Goal: Task Accomplishment & Management: Complete application form

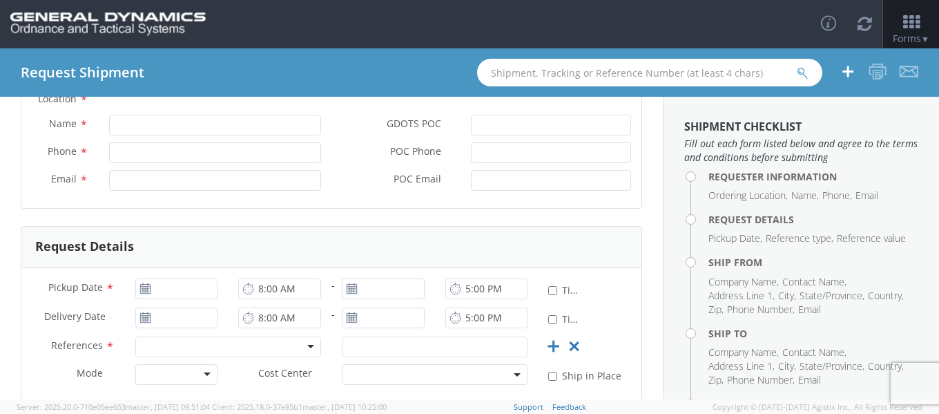
scroll to position [69, 0]
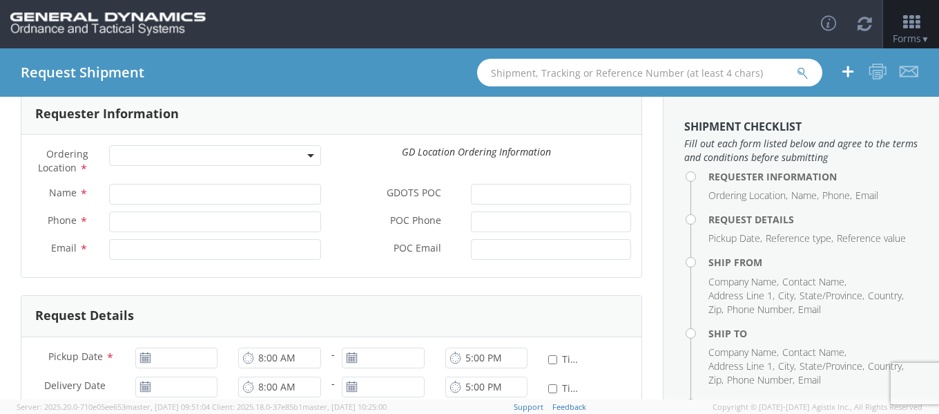
click at [146, 162] on span at bounding box center [215, 155] width 212 height 21
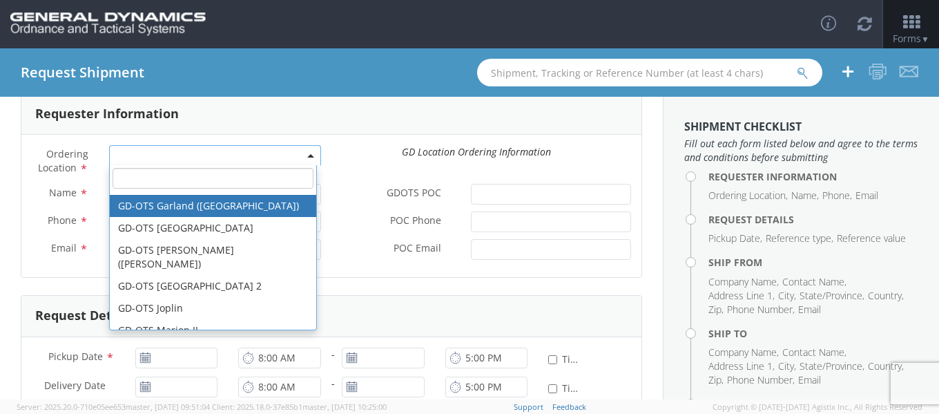
scroll to position [138, 0]
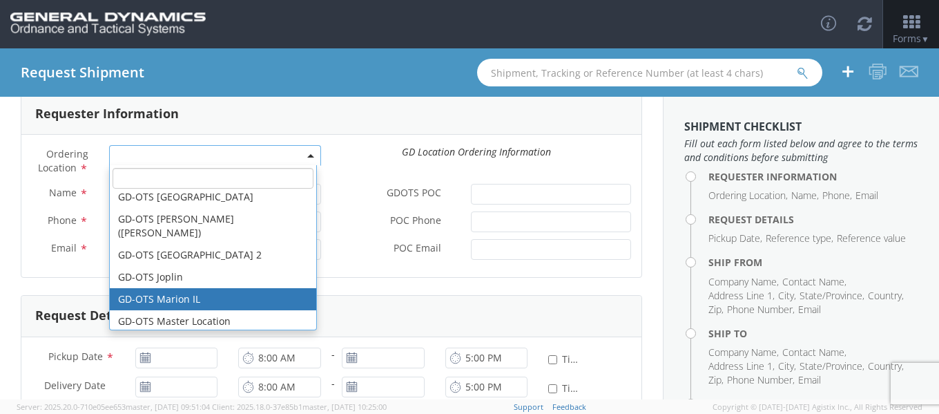
select select "313"
type input "[EMAIL_ADDRESS][DOMAIN_NAME]"
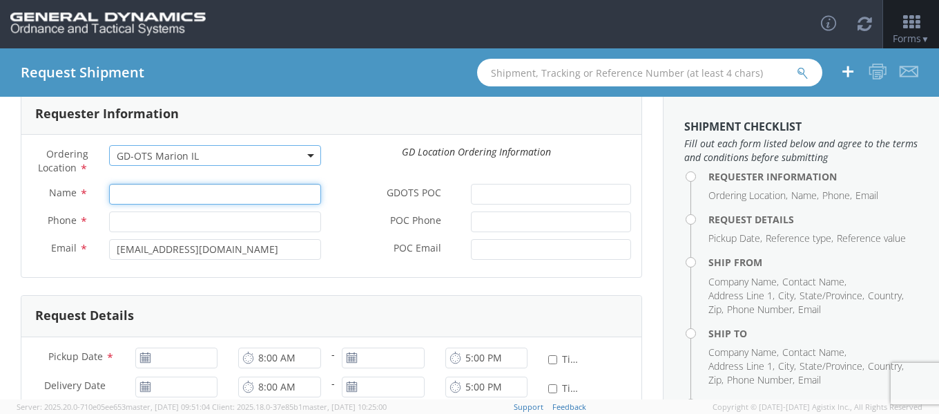
click at [186, 197] on input "Name *" at bounding box center [215, 194] width 212 height 21
paste input "[PERSON_NAME]"
type input "[PERSON_NAME]"
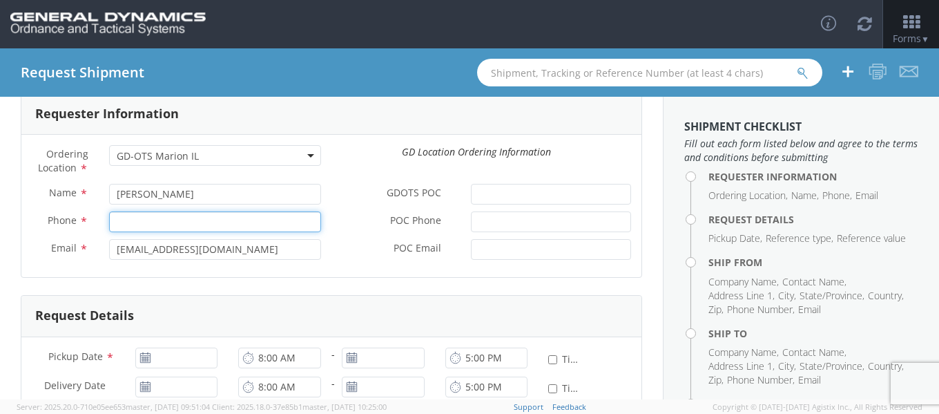
click at [154, 213] on input "Phone *" at bounding box center [215, 221] width 212 height 21
click at [275, 65] on div "Request Shipment" at bounding box center [469, 72] width 939 height 48
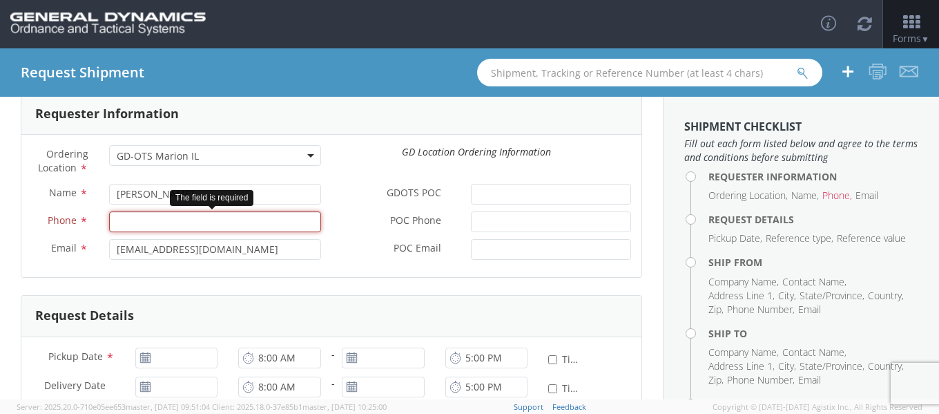
click at [271, 217] on input "Phone *" at bounding box center [215, 221] width 212 height 21
paste input "7272694570"
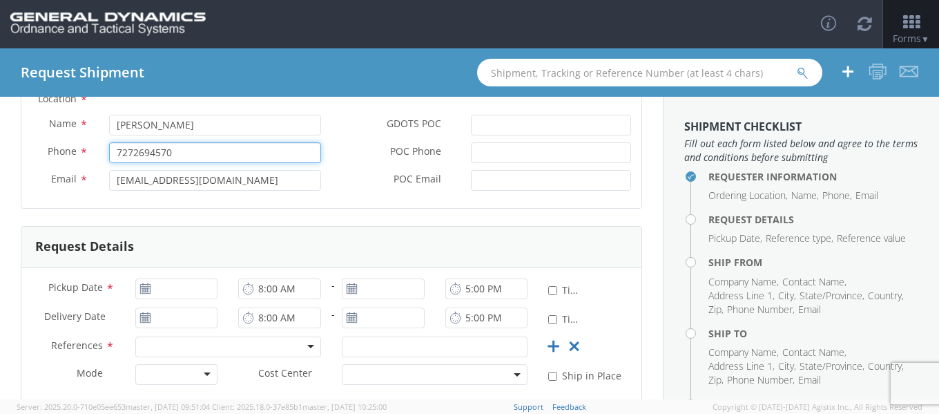
type input "7272694570"
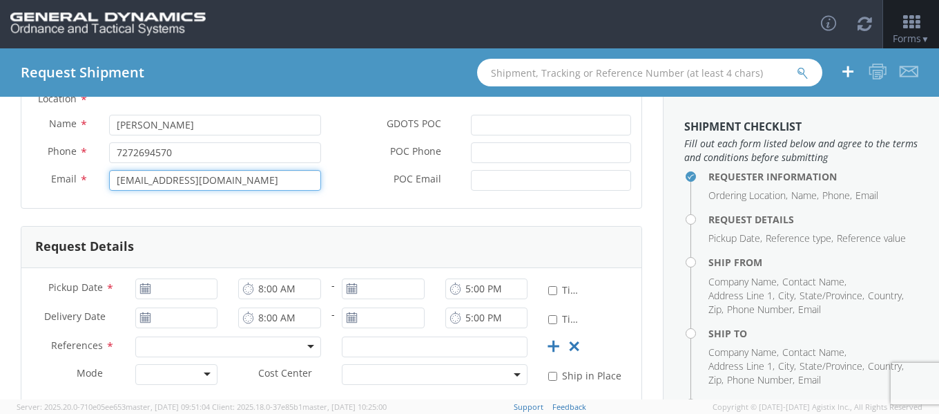
click at [245, 182] on input "[EMAIL_ADDRESS][DOMAIN_NAME]" at bounding box center [215, 180] width 212 height 21
click at [244, 182] on input "[EMAIL_ADDRESS][DOMAIN_NAME]" at bounding box center [215, 180] width 212 height 21
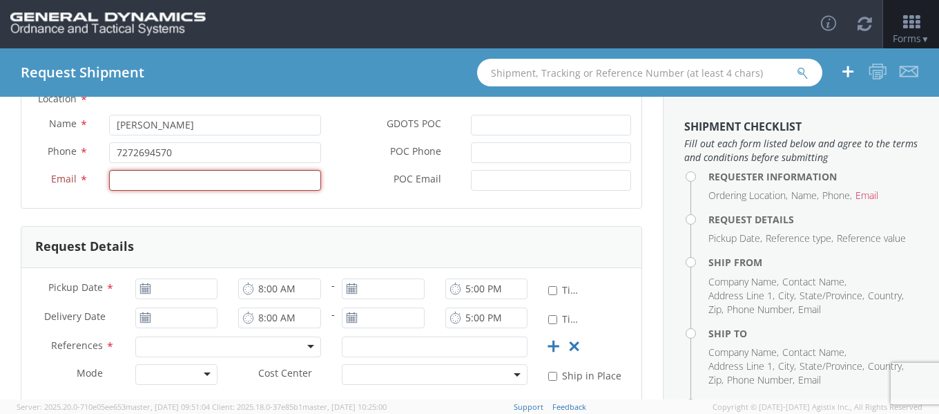
paste input "[PERSON_NAME][EMAIL_ADDRESS][PERSON_NAME][DOMAIN_NAME]"
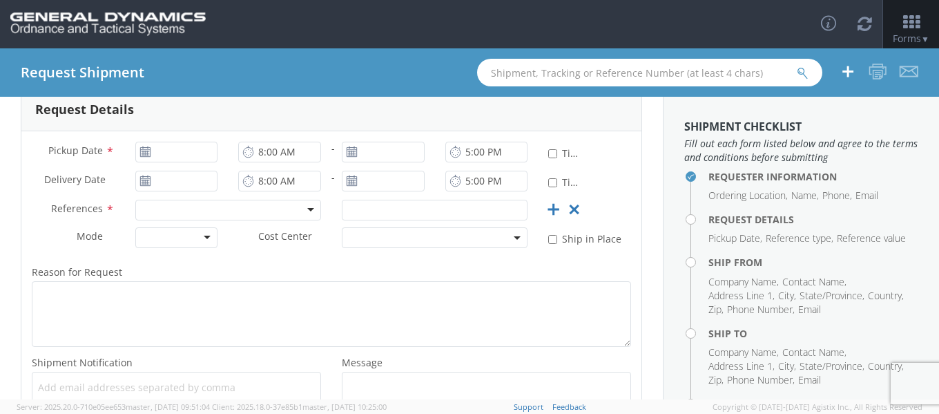
scroll to position [276, 0]
type input "[PERSON_NAME][EMAIL_ADDRESS][PERSON_NAME][DOMAIN_NAME]"
click at [144, 153] on icon at bounding box center [146, 150] width 12 height 11
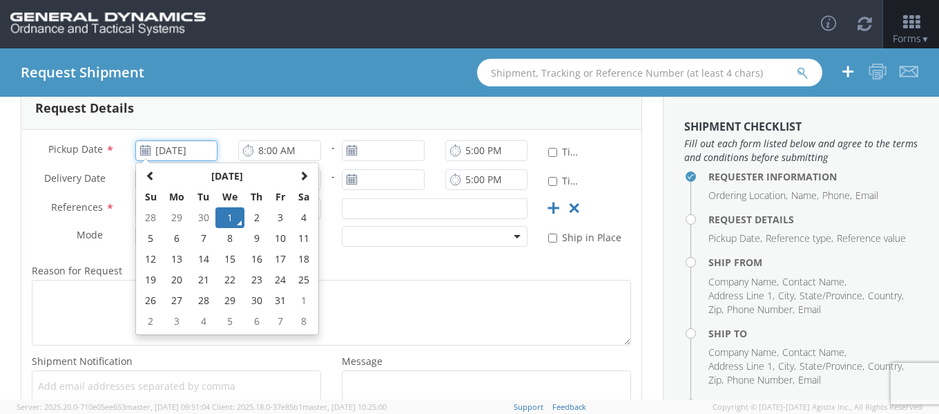
click at [169, 149] on input "[DATE]" at bounding box center [176, 150] width 83 height 21
click at [278, 219] on td "3" at bounding box center [280, 217] width 23 height 21
type input "[DATE]"
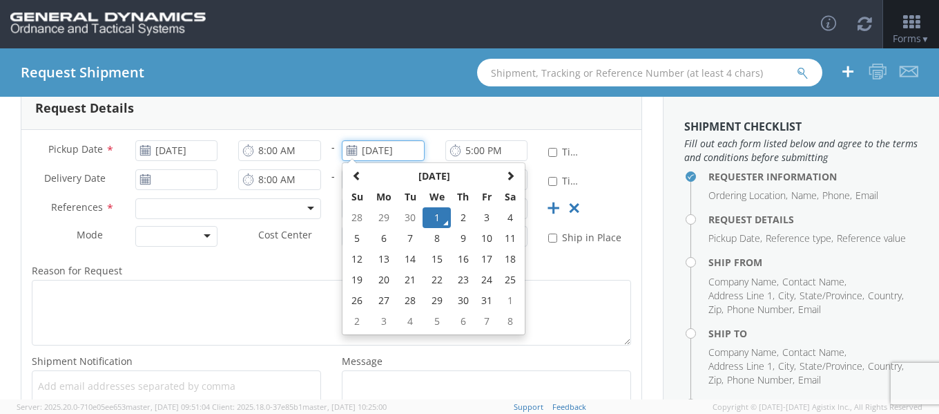
click at [405, 154] on input "[DATE]" at bounding box center [383, 150] width 83 height 21
click at [481, 216] on td "3" at bounding box center [486, 217] width 23 height 21
type input "[DATE]"
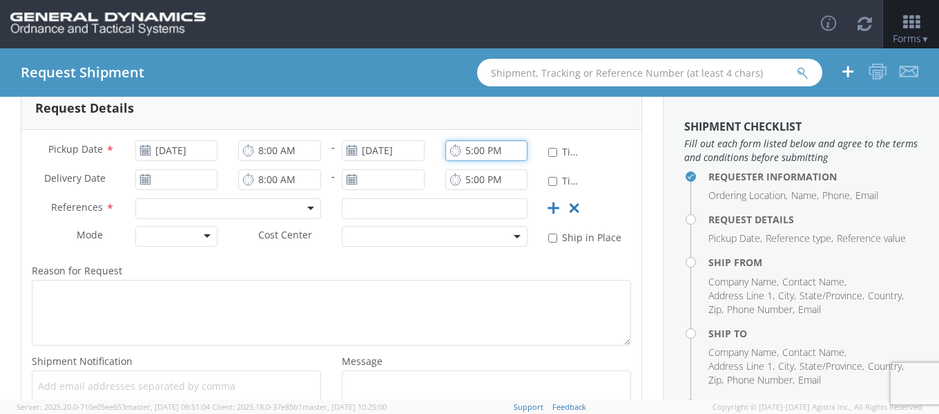
click at [490, 157] on input "5:00 PM" at bounding box center [487, 150] width 83 height 21
type input "3:00 PM"
click at [528, 117] on div "Request Details" at bounding box center [331, 108] width 620 height 41
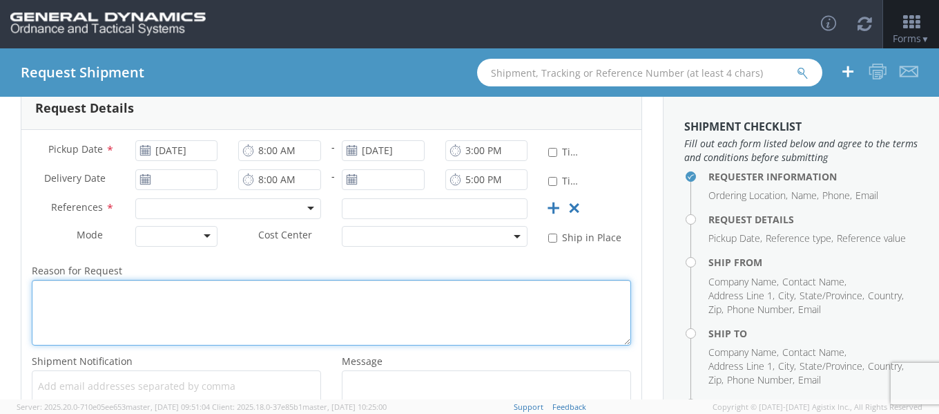
click at [262, 298] on textarea "Reason for Request *" at bounding box center [332, 313] width 600 height 66
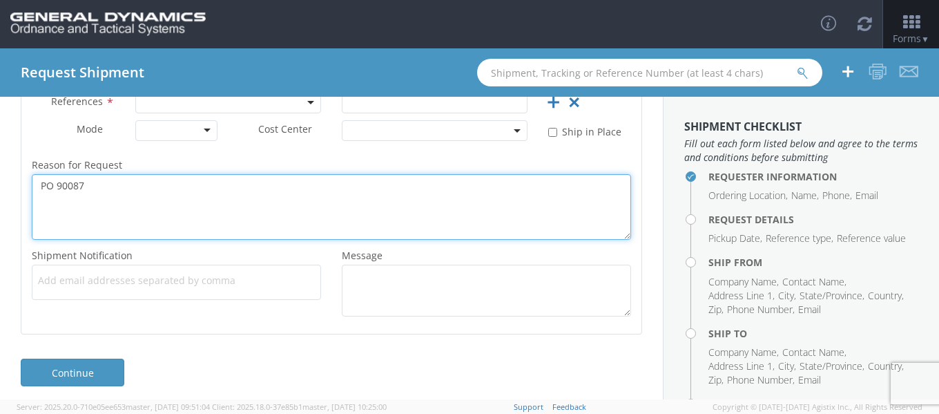
scroll to position [390, 0]
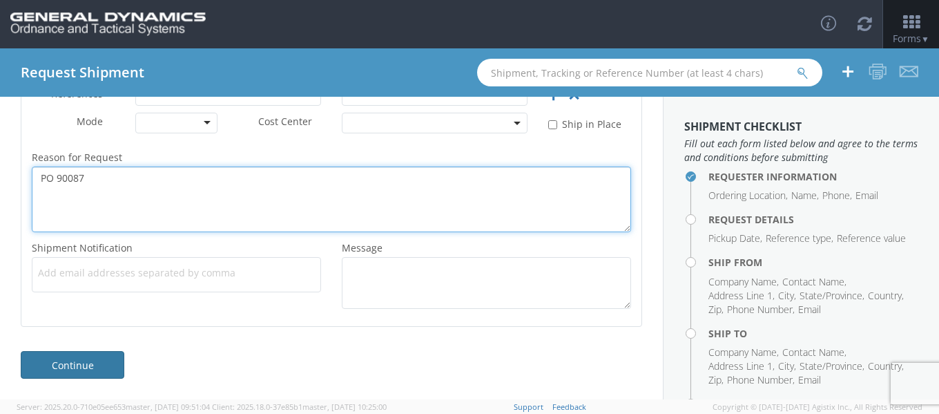
type textarea "PO 90087"
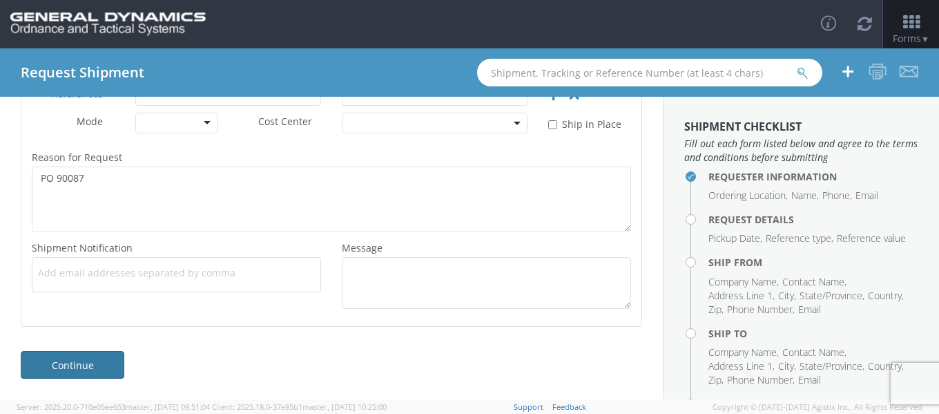
click at [63, 365] on link "Continue" at bounding box center [73, 365] width 104 height 28
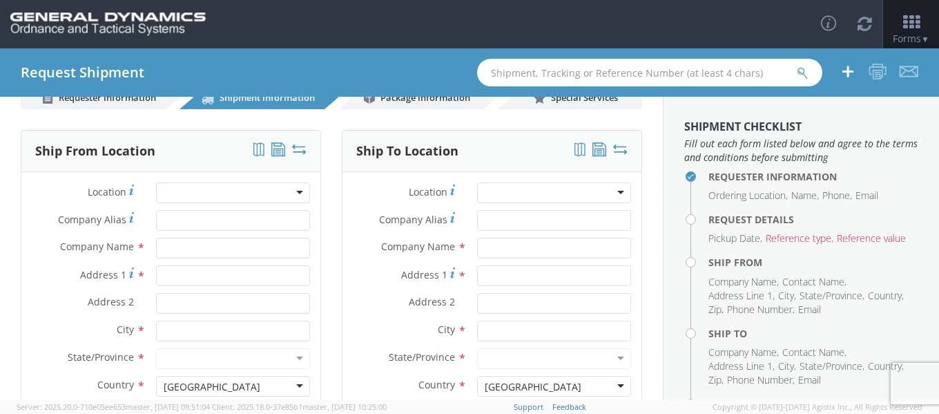
scroll to position [0, 0]
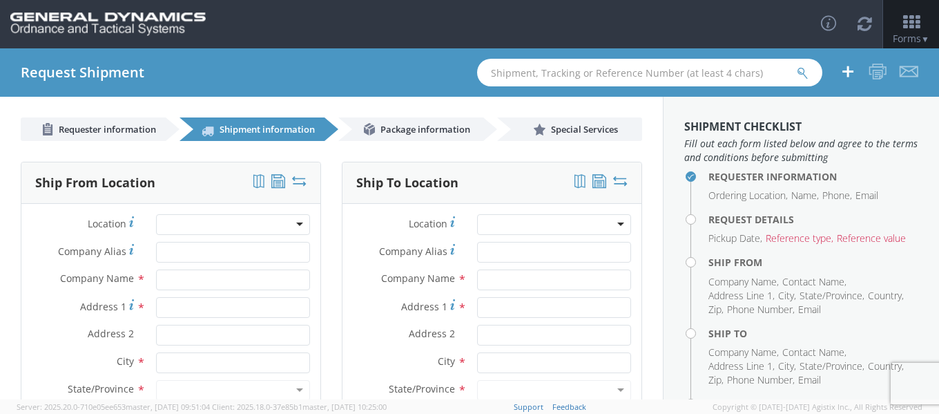
click at [225, 229] on div at bounding box center [233, 224] width 154 height 21
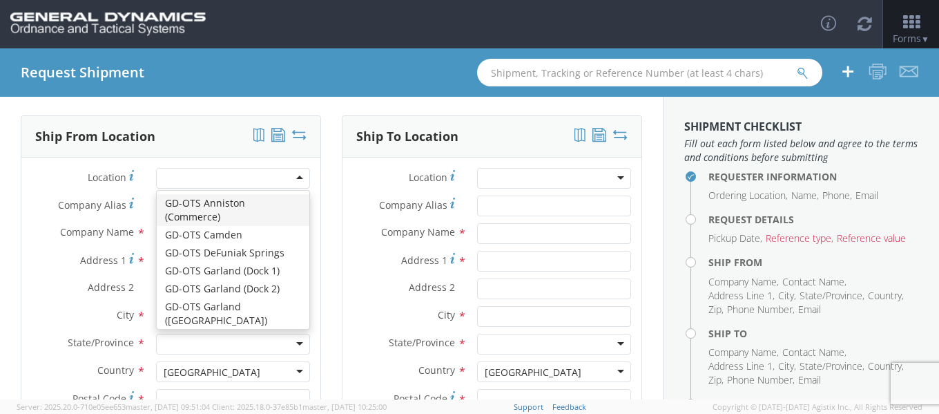
scroll to position [69, 0]
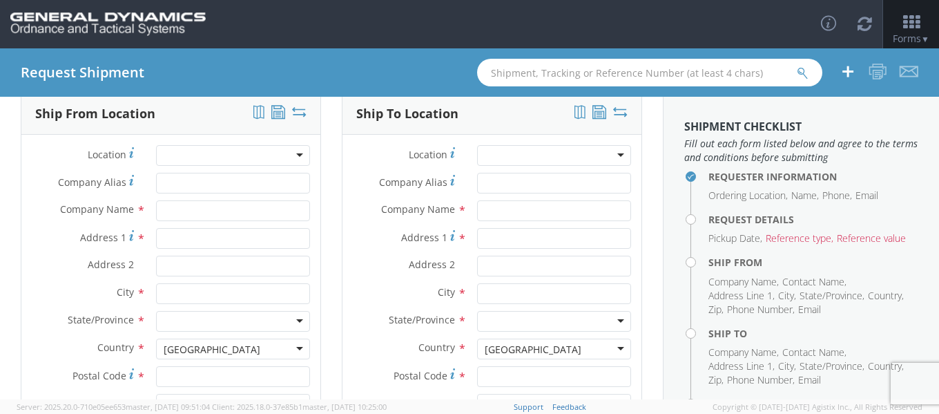
click at [0, 147] on div "Requester Information Ordering Location * GD-OTS Anniston (Commerce) GD-OTS [GE…" at bounding box center [331, 285] width 663 height 426
click at [214, 190] on input "Company Alias *" at bounding box center [233, 183] width 154 height 21
click at [191, 211] on input "text" at bounding box center [233, 210] width 154 height 21
type input "[PERSON_NAME] Corporation"
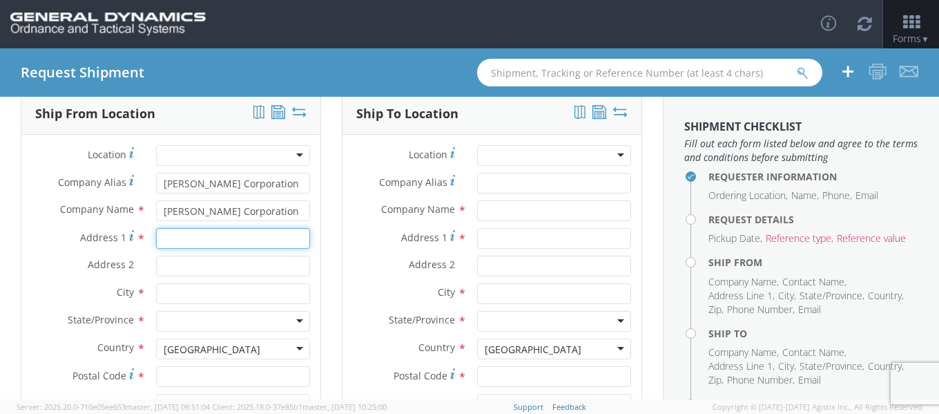
type input "[STREET_ADDRESS]"
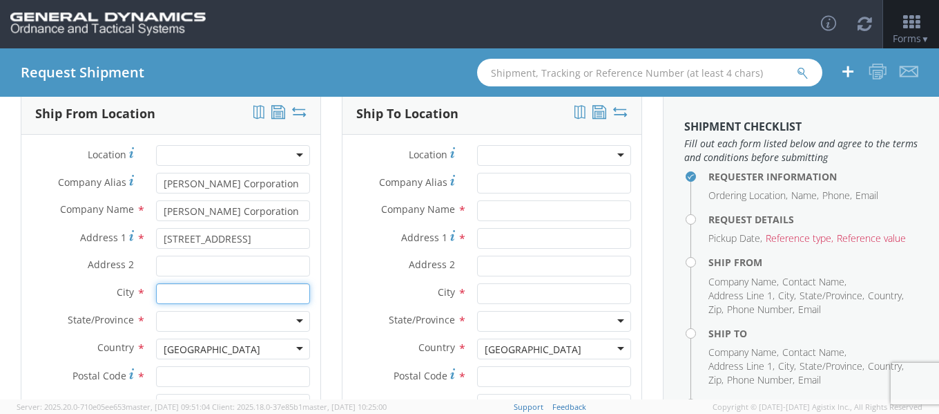
type input "paterson"
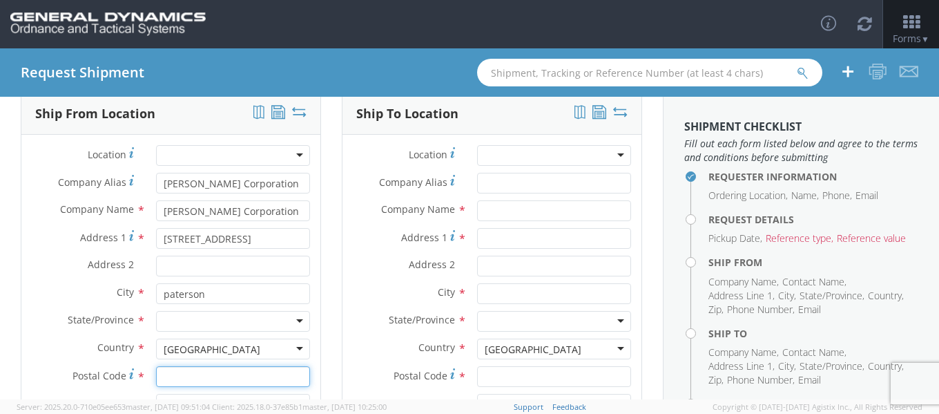
type input "07513"
type input "[PERSON_NAME]"
type input "8622579036"
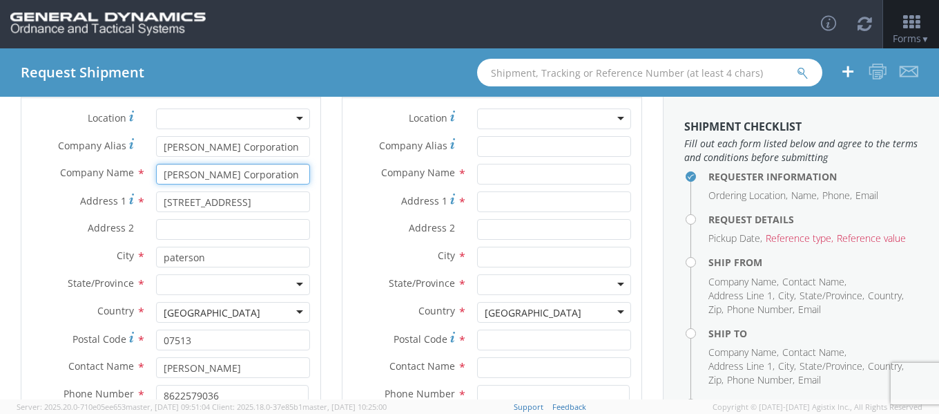
scroll to position [138, 0]
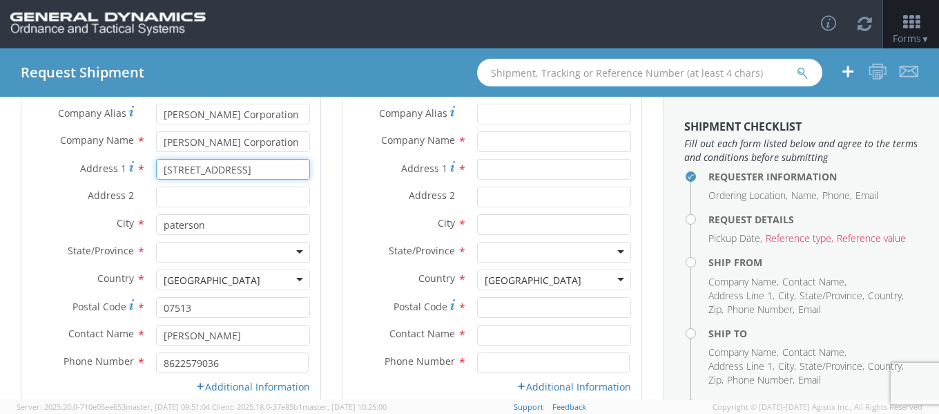
click at [236, 171] on input "[STREET_ADDRESS]" at bounding box center [233, 169] width 154 height 21
click at [191, 170] on input "[STREET_ADDRESS]" at bounding box center [233, 169] width 154 height 21
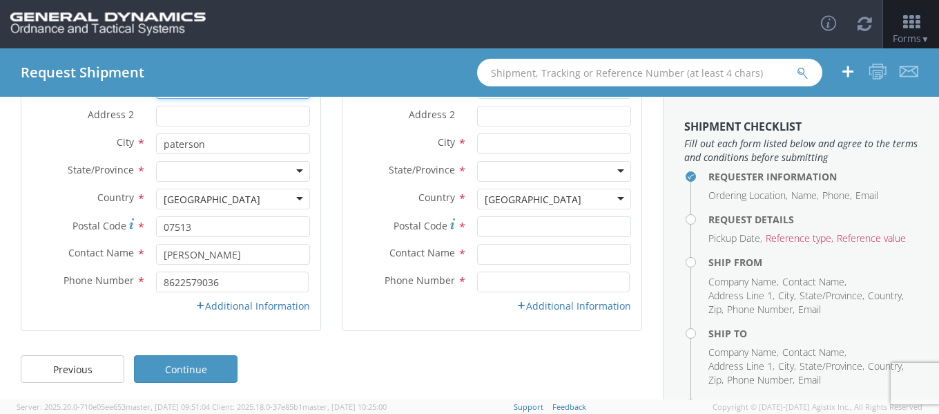
scroll to position [223, 0]
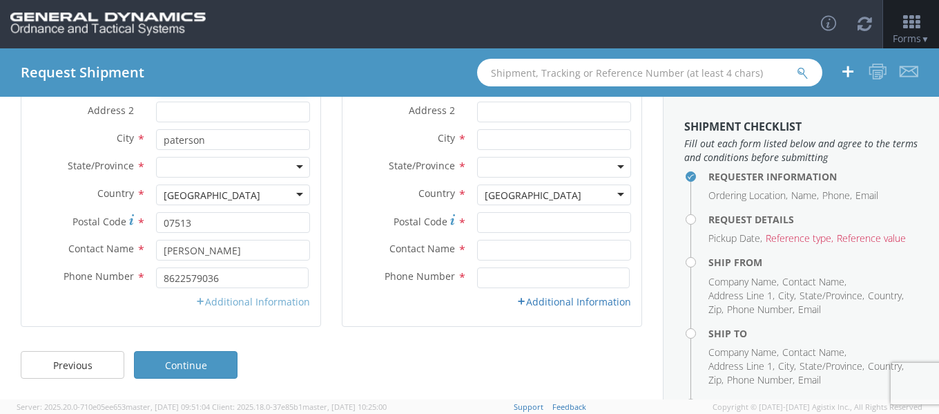
type input "[STREET_ADDRESS]"
click at [228, 301] on link "Additional Information" at bounding box center [252, 301] width 115 height 13
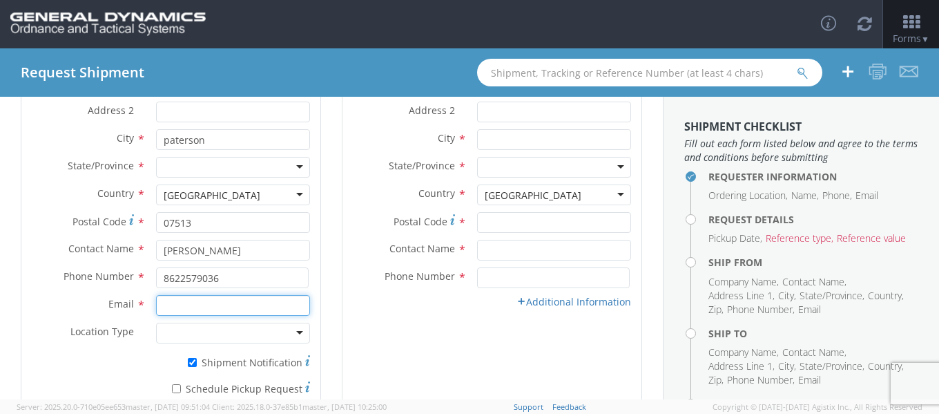
click at [204, 303] on input "Email *" at bounding box center [233, 305] width 154 height 21
type input "Y"
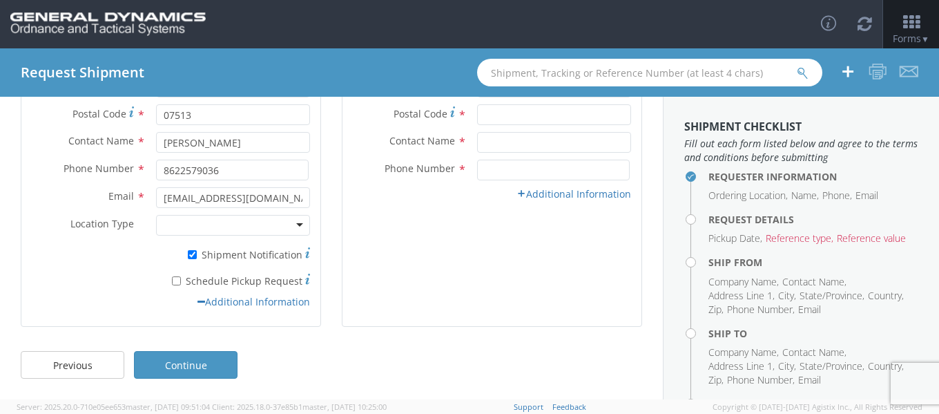
click at [0, 285] on div "Requester Information Ordering Location * GD-OTS Anniston (Commerce) GD-OTS [GE…" at bounding box center [331, 77] width 663 height 534
click at [214, 199] on input "[EMAIL_ADDRESS][DOMAIN_NAME]" at bounding box center [233, 197] width 154 height 21
type input "[EMAIL_ADDRESS][DOMAIN_NAME]"
click at [258, 227] on div at bounding box center [233, 225] width 154 height 21
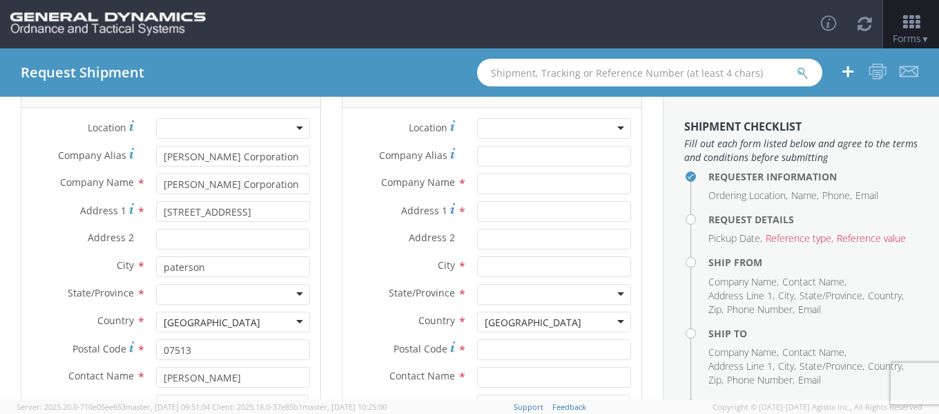
scroll to position [0, 0]
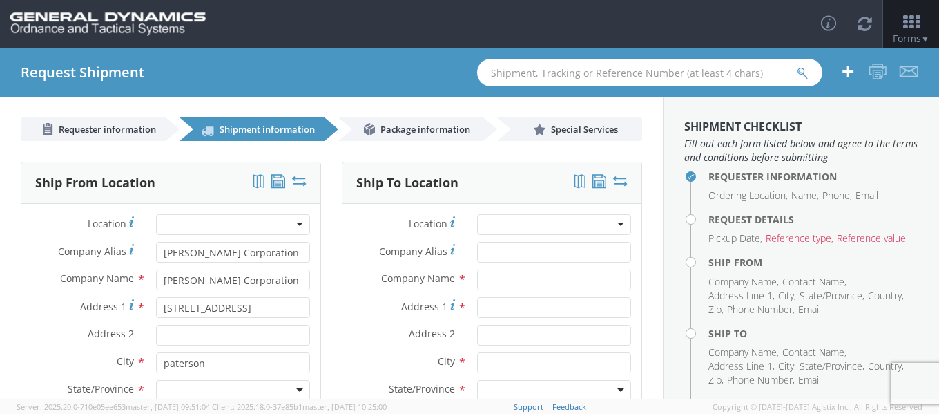
click at [490, 225] on div at bounding box center [554, 224] width 154 height 21
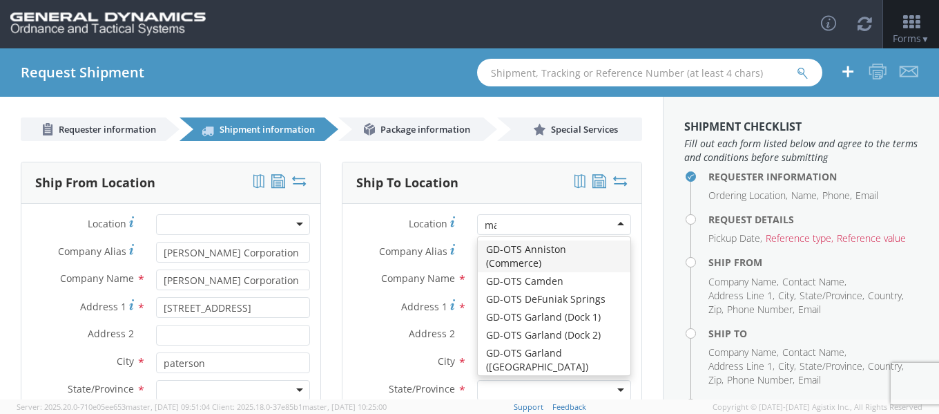
scroll to position [58, 0]
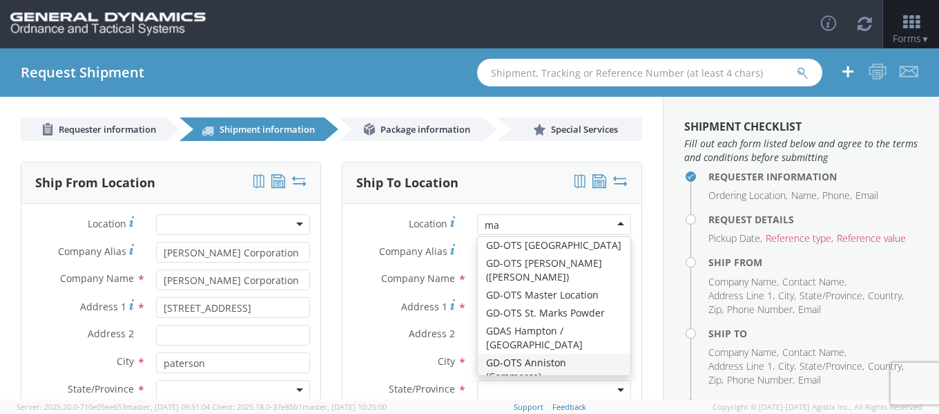
type input "mar"
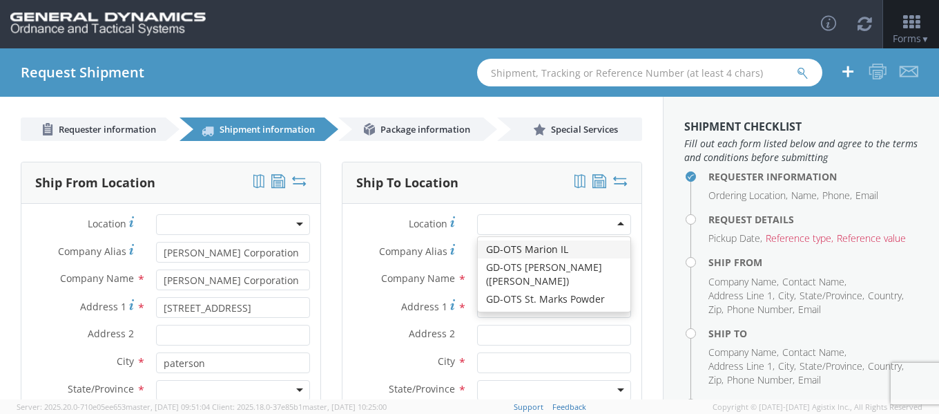
type input "GD-OTS Marion IL"
type input "[STREET_ADDRESS][PERSON_NAME]"
type input "[PERSON_NAME]"
type input "62959"
type input "[PHONE_NUMBER]"
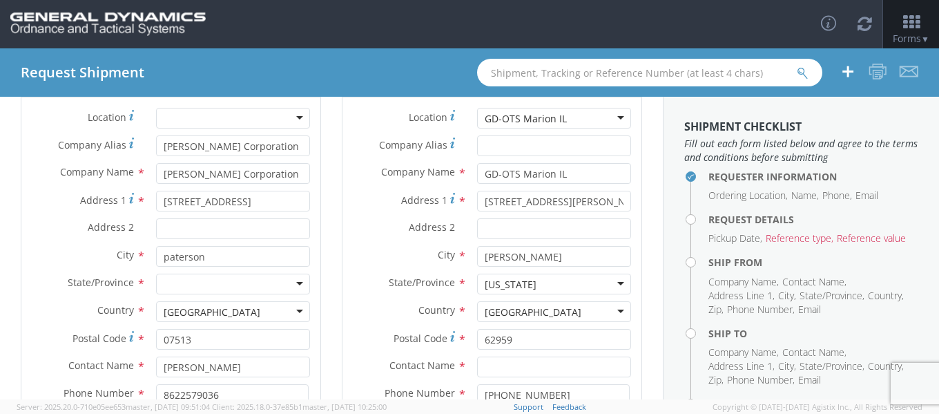
scroll to position [207, 0]
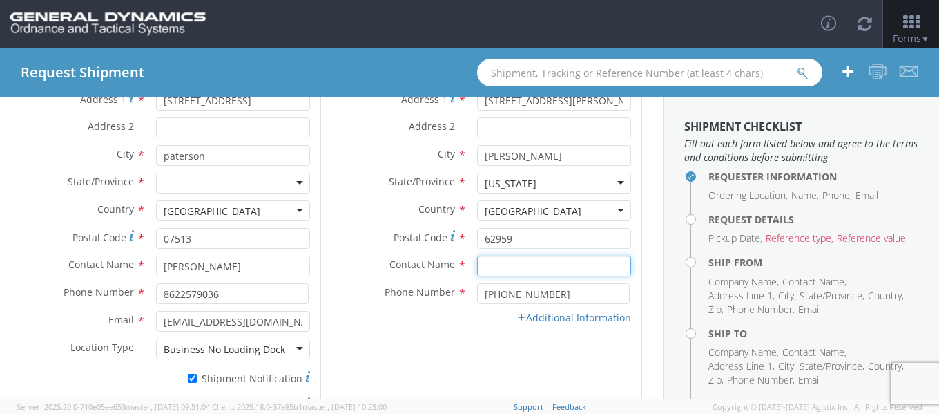
click at [509, 260] on input "text" at bounding box center [554, 266] width 154 height 21
type input "[PERSON_NAME]"
type input "GD-OTS Marion IL"
type input "6189939461"
click at [561, 320] on link "Additional Information" at bounding box center [574, 317] width 115 height 13
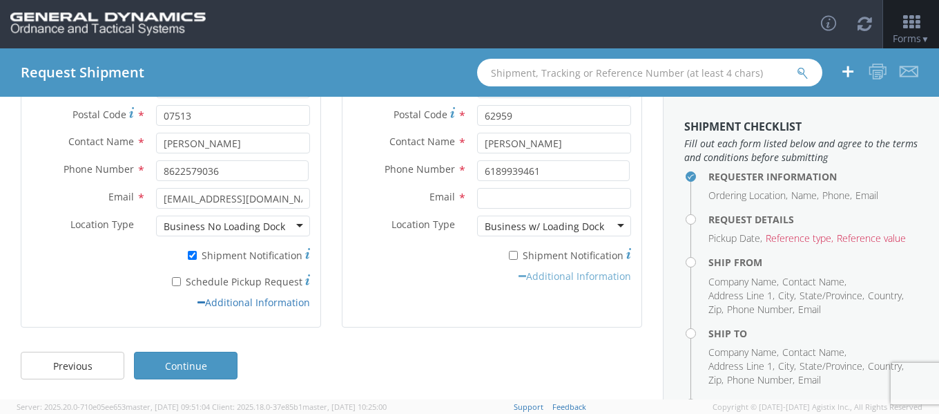
scroll to position [331, 0]
click at [499, 206] on input "Email *" at bounding box center [554, 197] width 154 height 21
type input "[PERSON_NAME][EMAIL_ADDRESS][PERSON_NAME][DOMAIN_NAME]"
click at [709, 221] on h4 "Request Details" at bounding box center [814, 219] width 210 height 10
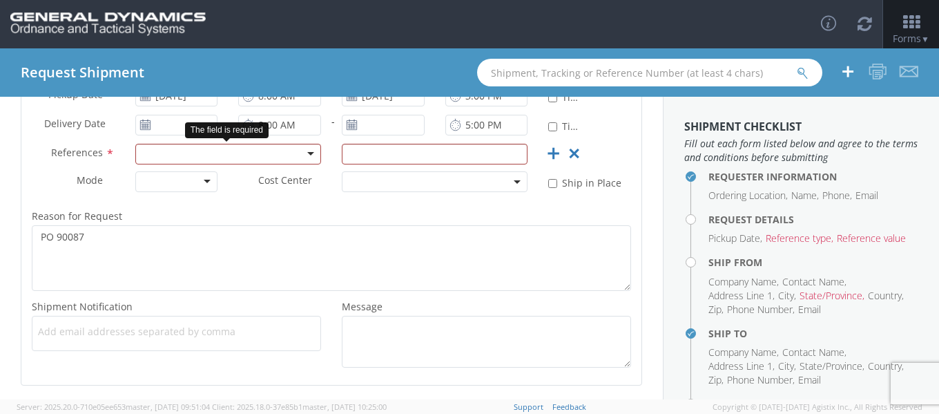
click at [294, 156] on div at bounding box center [228, 154] width 186 height 21
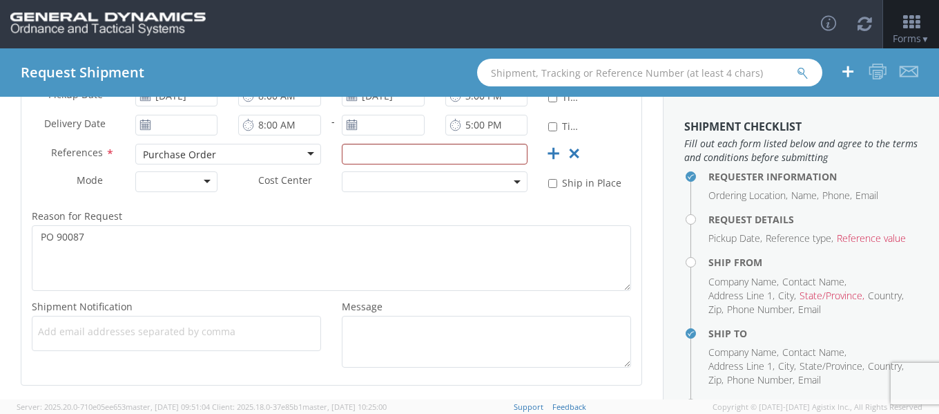
scroll to position [0, 0]
click at [377, 150] on input "text" at bounding box center [435, 154] width 186 height 21
type input "90087"
click at [0, 191] on div "Requester Information Ordering Location * GD-OTS Anniston (Commerce) GD-OTS [GE…" at bounding box center [331, 97] width 663 height 575
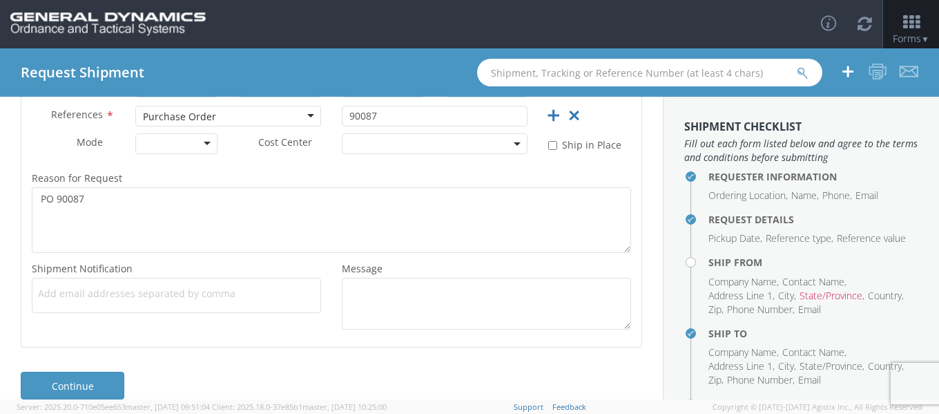
scroll to position [390, 0]
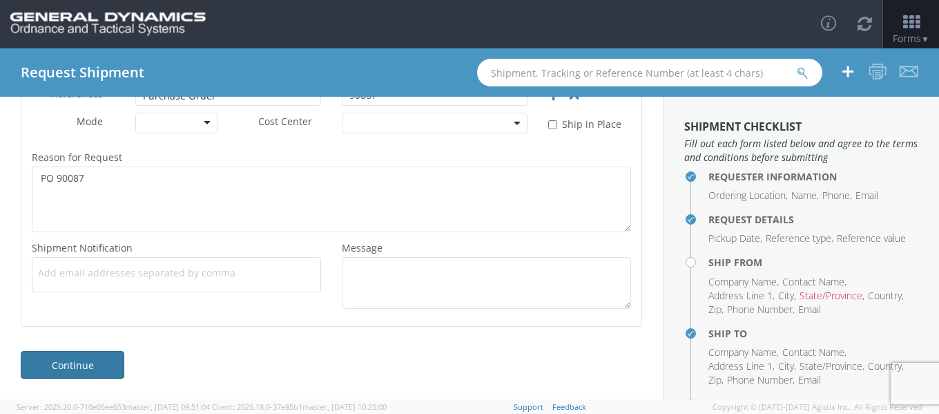
click at [90, 362] on link "Continue" at bounding box center [73, 365] width 104 height 28
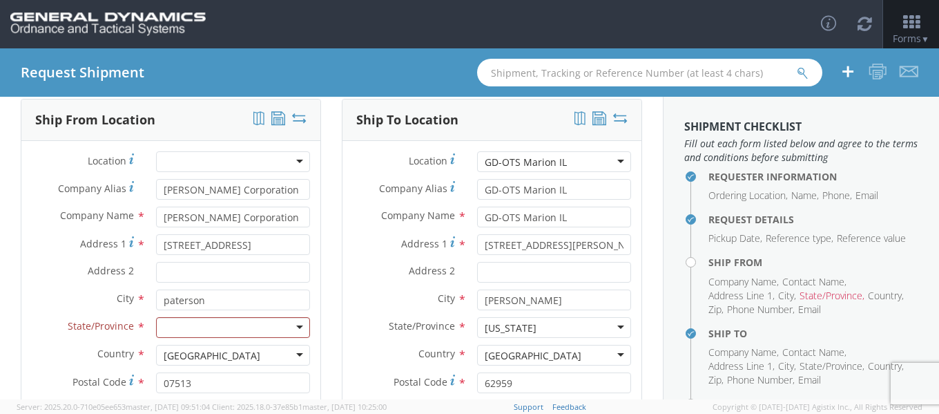
scroll to position [55, 0]
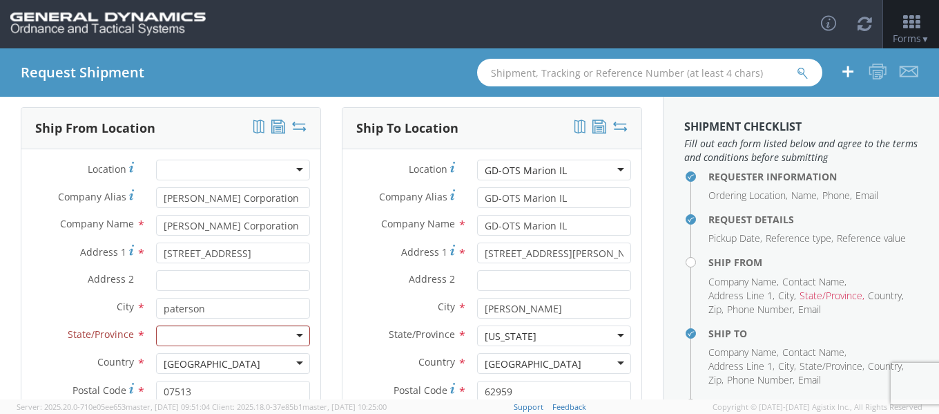
click at [195, 338] on div at bounding box center [233, 335] width 154 height 21
type input "New"
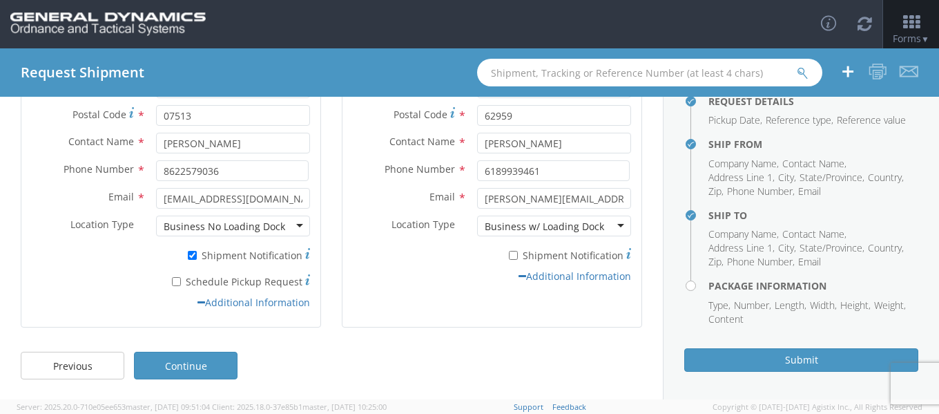
scroll to position [331, 0]
click at [207, 362] on link "Continue" at bounding box center [186, 365] width 104 height 28
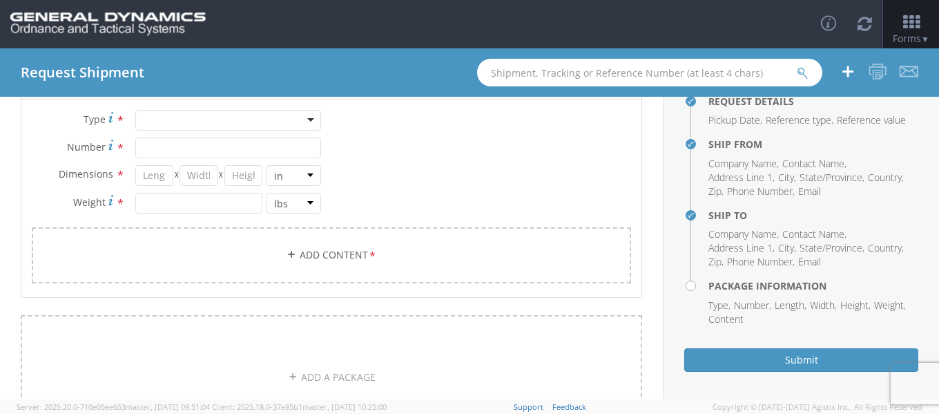
scroll to position [138, 0]
click at [195, 126] on div at bounding box center [228, 116] width 186 height 21
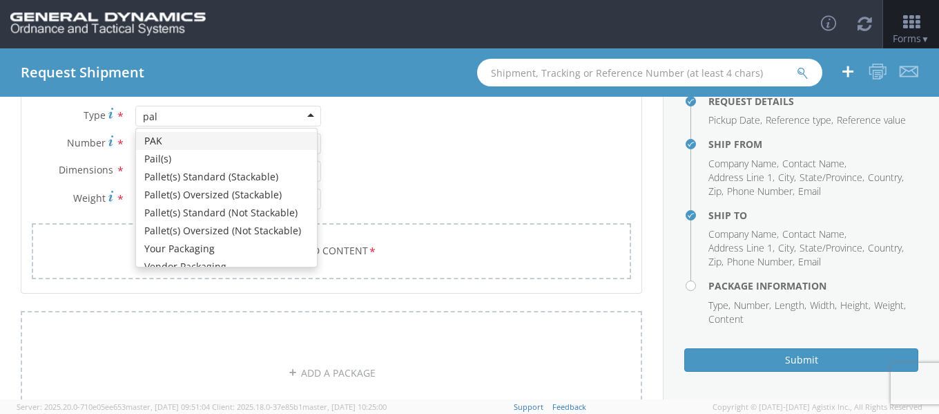
type input "pall"
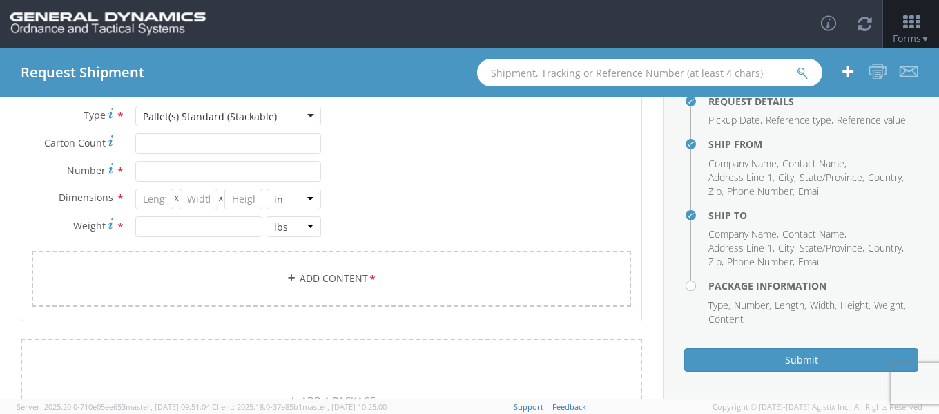
scroll to position [0, 0]
click at [201, 126] on div "Pallet(s) Standard (Stackable) Bale(s) Basket(s) Bolt(s) Bottle(s) Buckets Bulk…" at bounding box center [228, 116] width 186 height 21
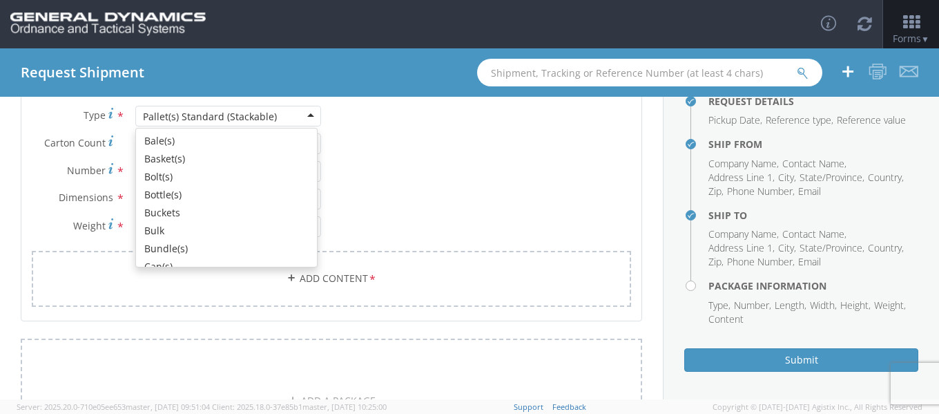
click at [204, 119] on div "Pallet(s) Standard (Stackable)" at bounding box center [210, 117] width 134 height 14
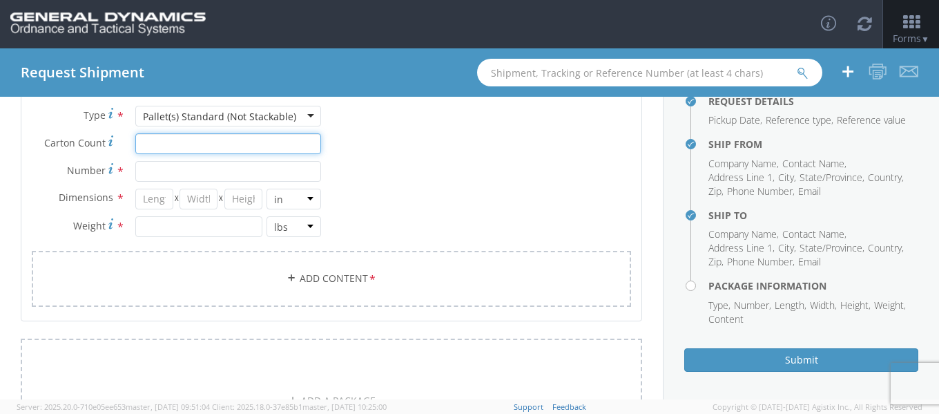
click at [198, 150] on input "Carton Count *" at bounding box center [228, 143] width 186 height 21
type input "54"
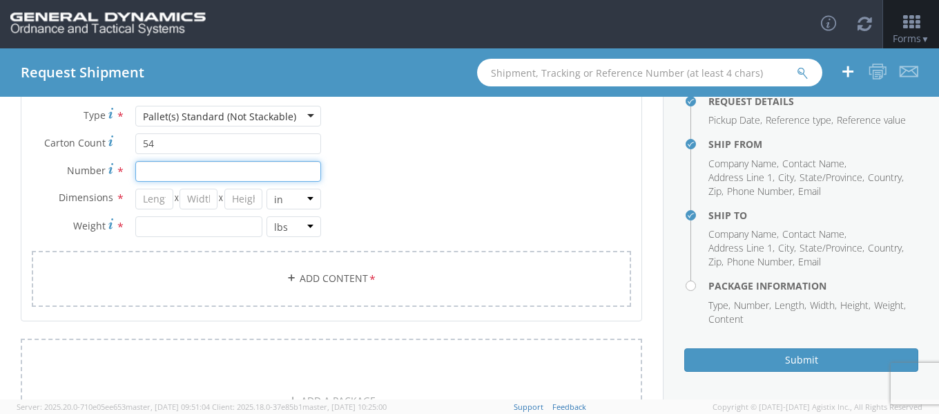
click at [200, 169] on input "Number *" at bounding box center [228, 171] width 186 height 21
type input "1"
click at [151, 196] on input "number" at bounding box center [154, 199] width 38 height 21
type input "48"
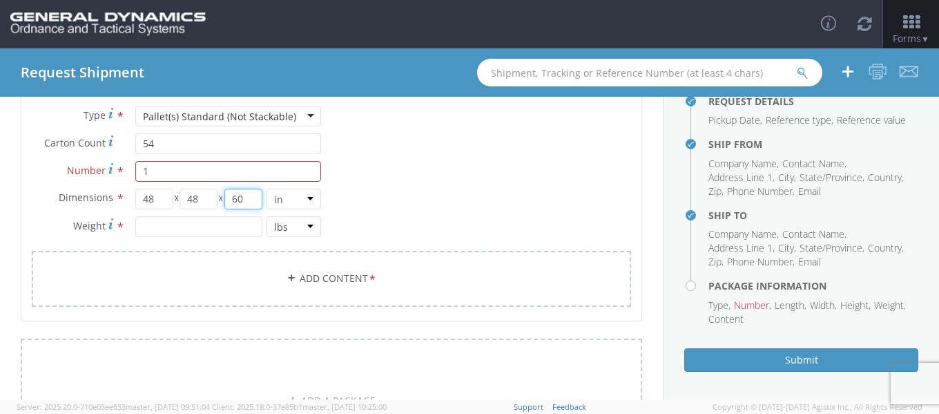
type input "60"
click at [162, 222] on input "number" at bounding box center [199, 226] width 128 height 21
type input "2376"
click at [269, 260] on link "Add Content *" at bounding box center [332, 279] width 600 height 56
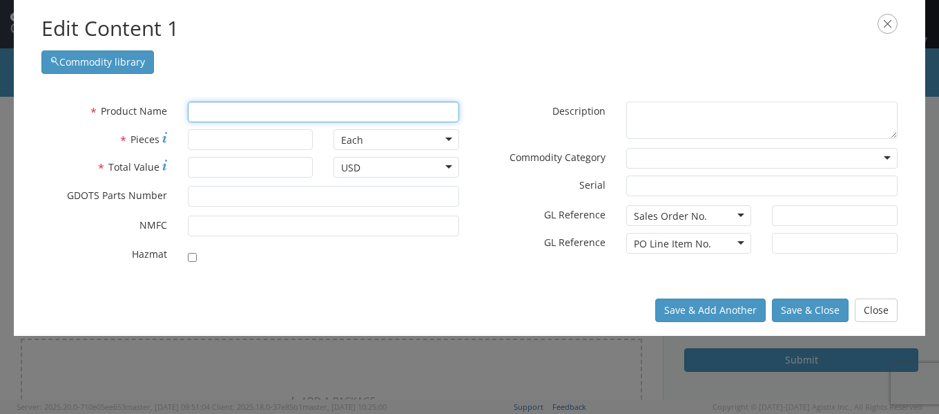
click at [241, 106] on input "text" at bounding box center [323, 112] width 271 height 21
type input "p"
type input "P"
type input "PALLET METAL MK3 MOD O (40X48)"
type input "PROPELLANT"
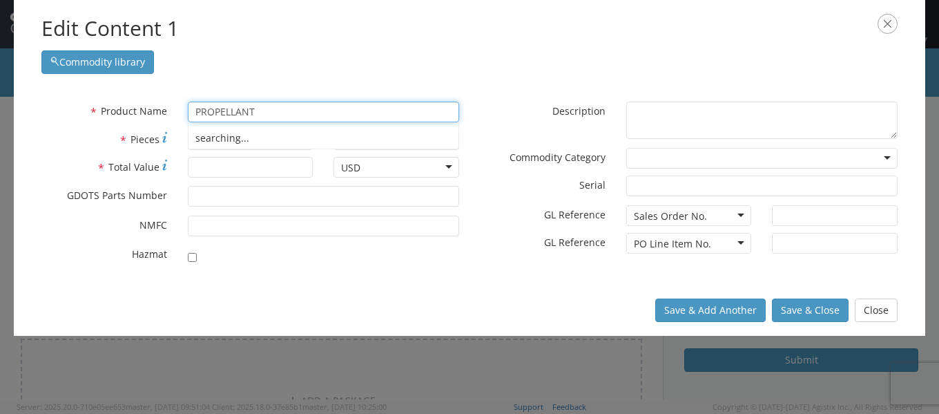
type input "PROPELLANT WC872"
type input "PROPELLANT BA"
type input "PROPELLANT BAG"
click at [271, 131] on strong "PROPELLANT BA" at bounding box center [234, 137] width 79 height 13
type input "PROPELLANT BAG"
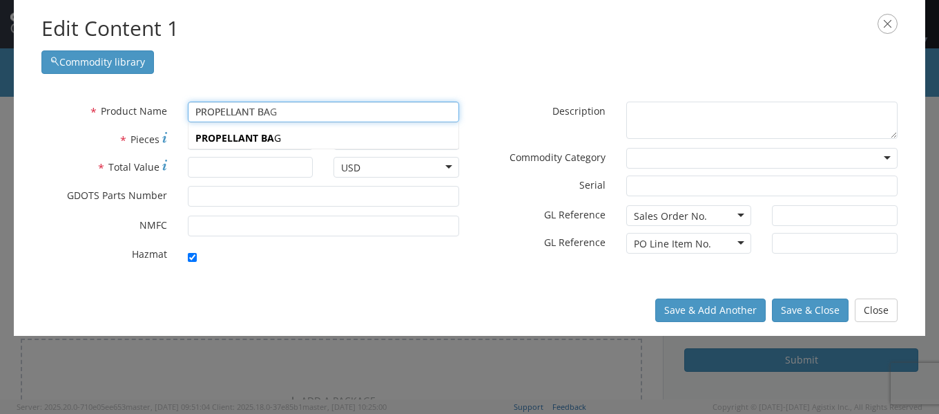
type input "12953553"
checkbox input "true"
type textarea "PROPELLANT BAG"
type input "[PERSON_NAME],[GEOGRAPHIC_DATA]"
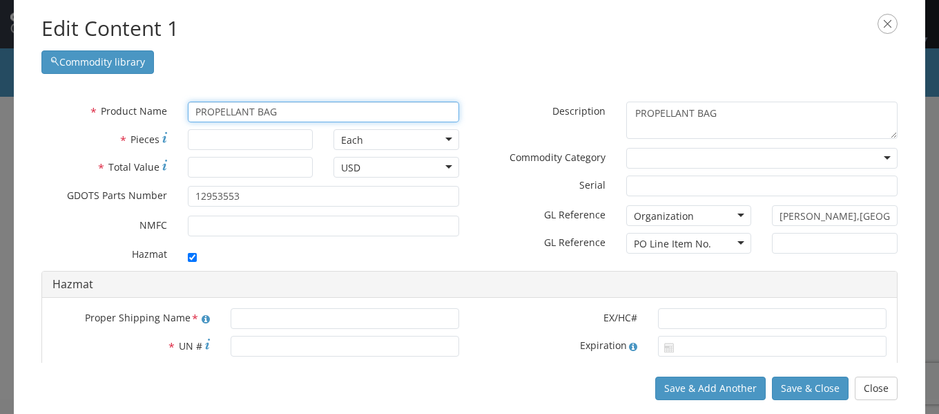
type input "PROPELLANT BAG"
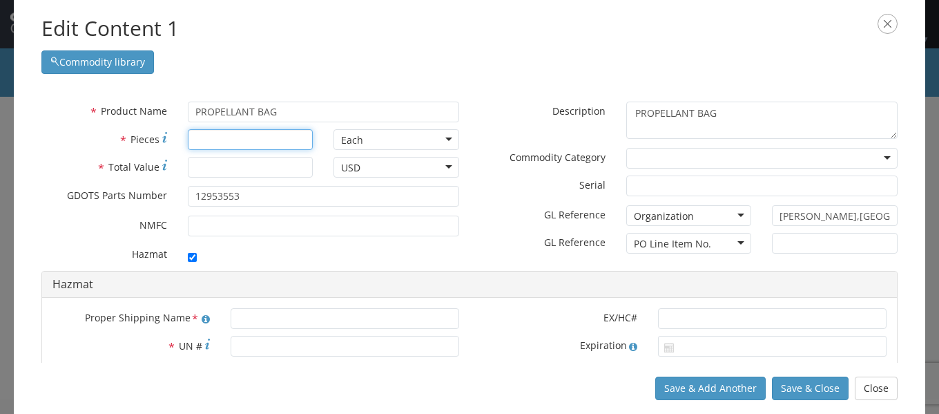
click at [260, 142] on input "* Pieces" at bounding box center [251, 139] width 126 height 21
type input "1080"
click at [240, 162] on input "* Total Value" at bounding box center [251, 167] width 126 height 21
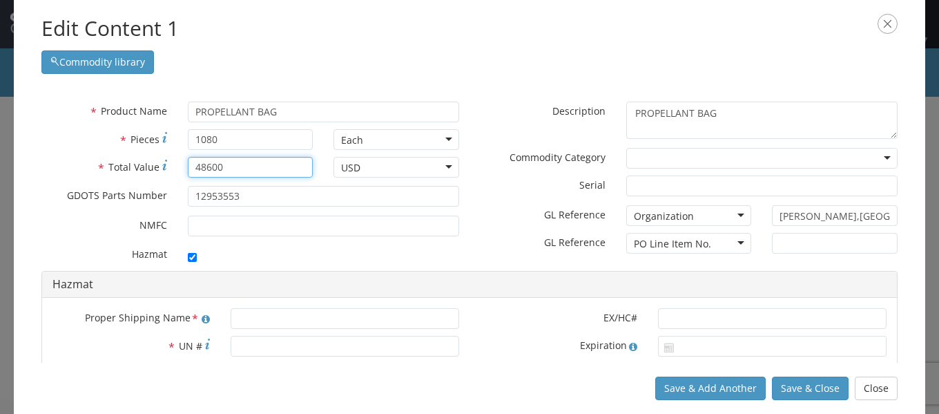
type input "48600"
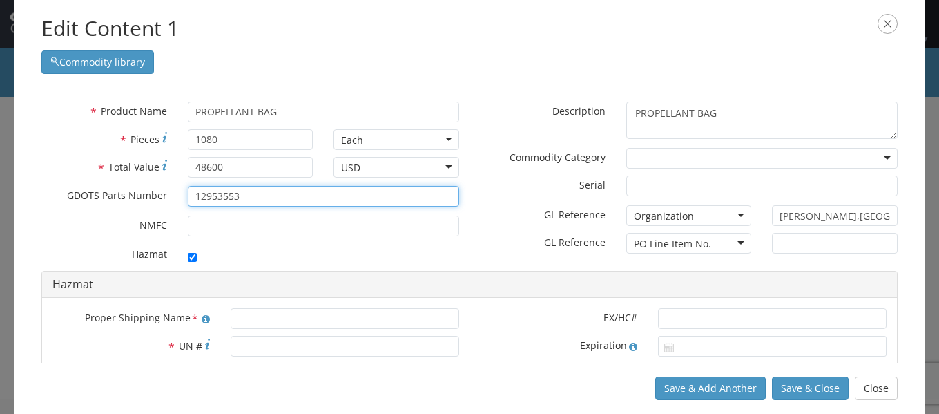
click at [252, 198] on input "12953553" at bounding box center [323, 196] width 271 height 21
type input "1"
type input "41002532"
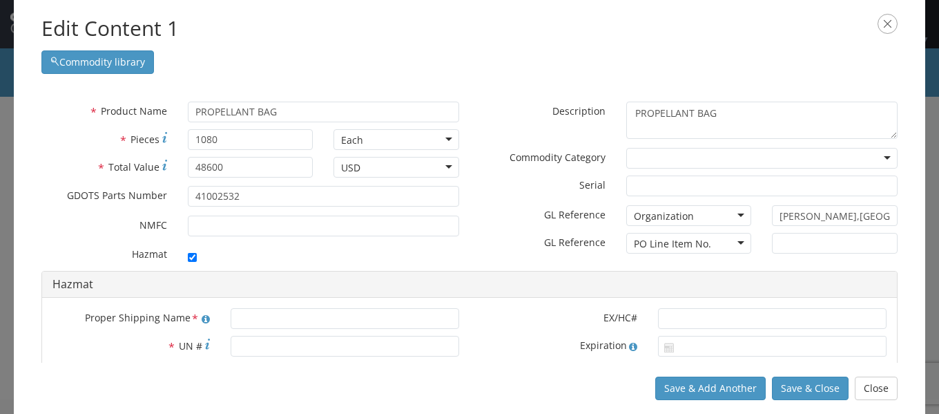
click at [254, 209] on div "* GDOTS Parts Number 41002532" at bounding box center [250, 200] width 439 height 28
click at [189, 258] on input "checkbox" at bounding box center [192, 257] width 9 height 9
checkbox input "false"
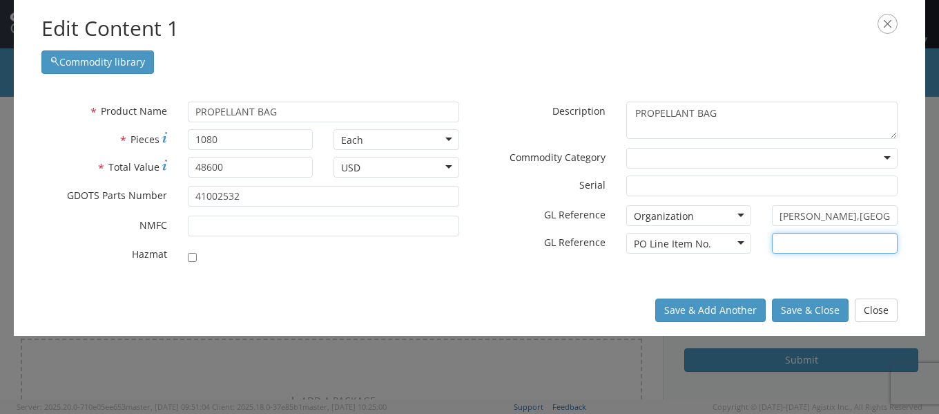
click at [790, 242] on input "text" at bounding box center [835, 243] width 126 height 21
type input "1-1"
click at [729, 219] on div "Organization" at bounding box center [690, 215] width 126 height 21
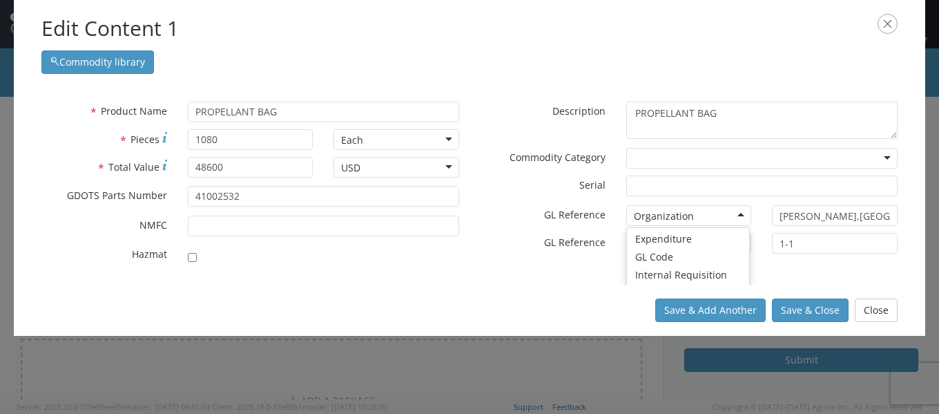
scroll to position [120, 0]
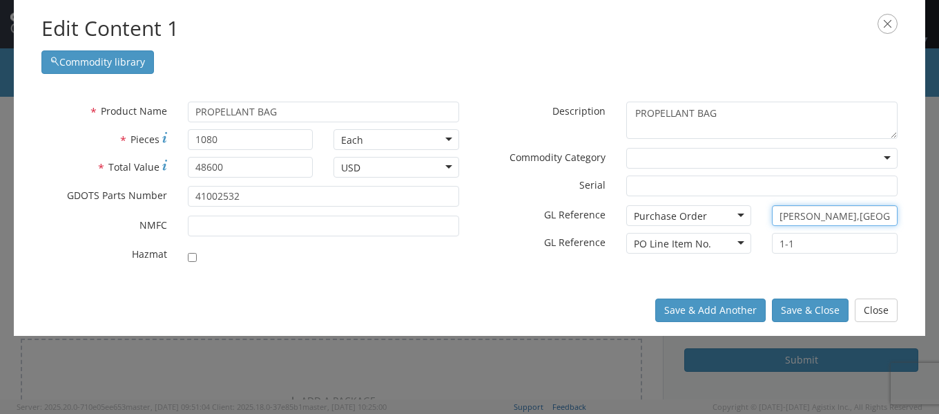
click at [801, 218] on input "[PERSON_NAME],[GEOGRAPHIC_DATA]" at bounding box center [835, 215] width 126 height 21
click at [804, 216] on input "[PERSON_NAME],[GEOGRAPHIC_DATA]" at bounding box center [835, 215] width 126 height 21
type input "90087"
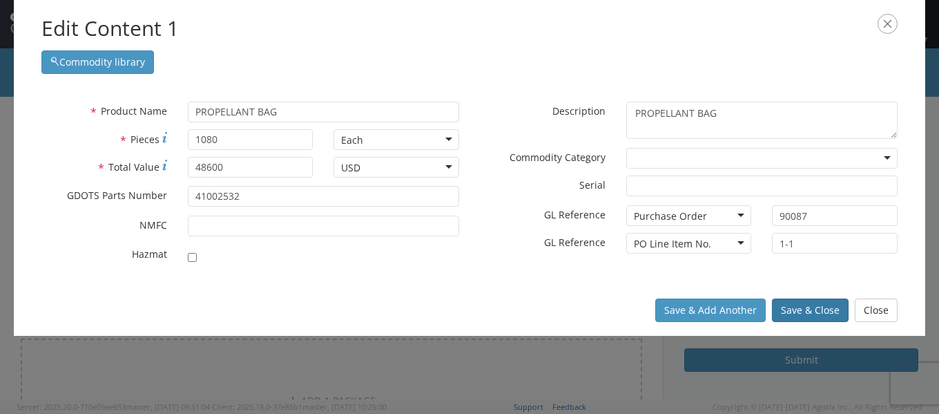
click at [792, 305] on button "Save & Close" at bounding box center [810, 309] width 77 height 23
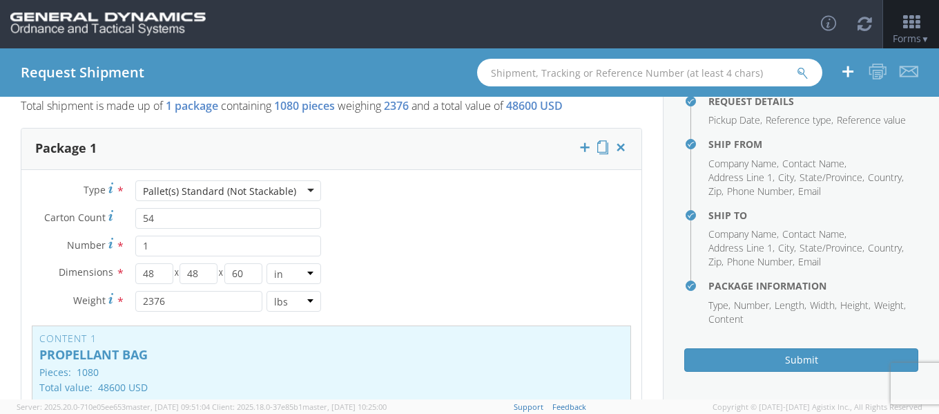
scroll to position [0, 0]
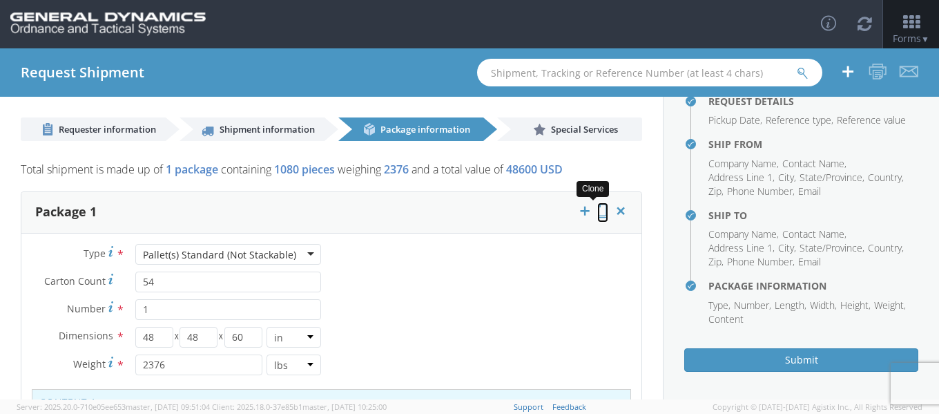
click at [598, 209] on icon at bounding box center [603, 211] width 11 height 14
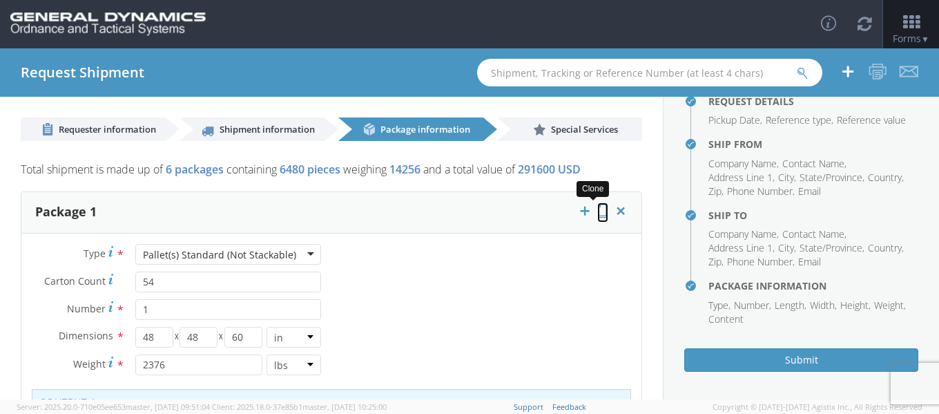
click at [598, 209] on icon at bounding box center [603, 211] width 11 height 14
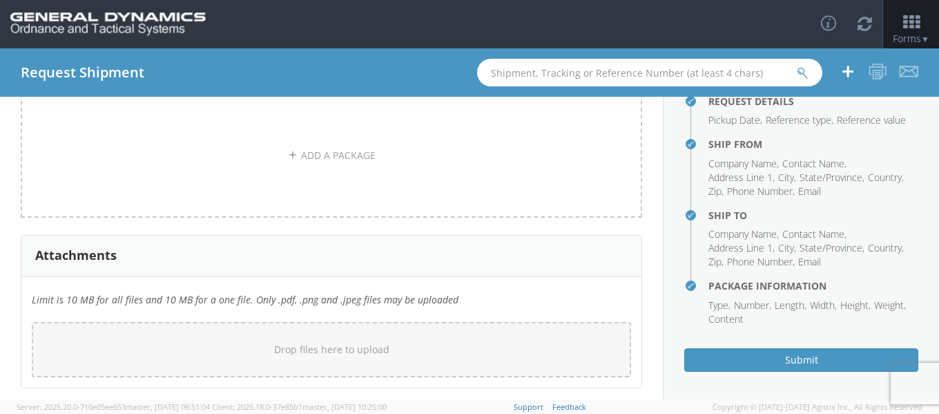
scroll to position [3101, 0]
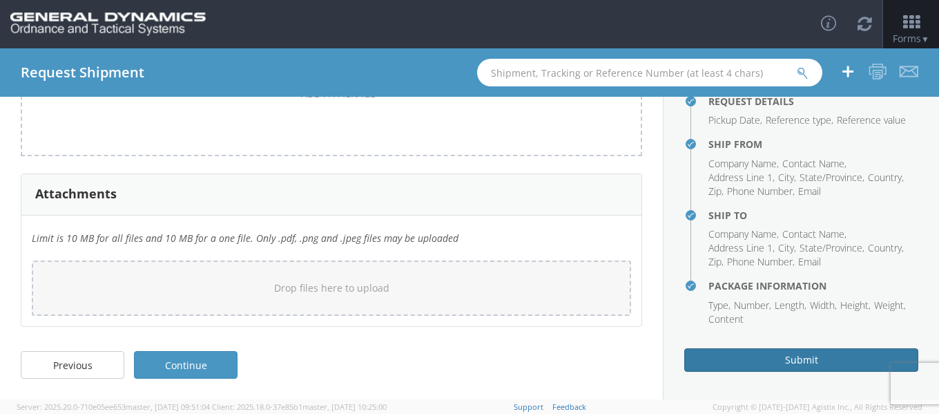
click at [733, 358] on button "Submit" at bounding box center [802, 359] width 234 height 23
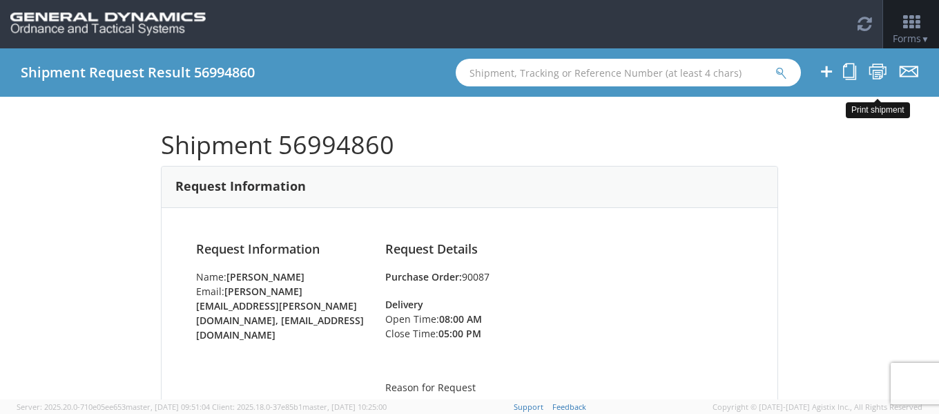
click at [879, 60] on li at bounding box center [878, 72] width 19 height 48
click at [879, 67] on icon at bounding box center [878, 71] width 19 height 17
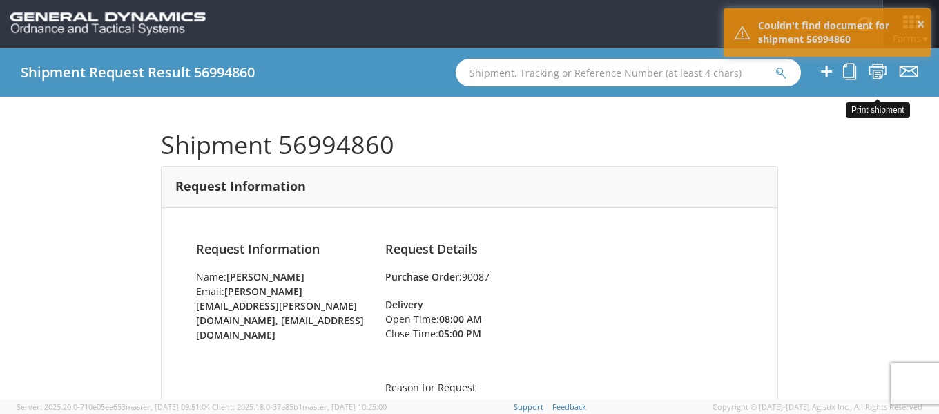
click at [875, 69] on icon at bounding box center [878, 71] width 19 height 17
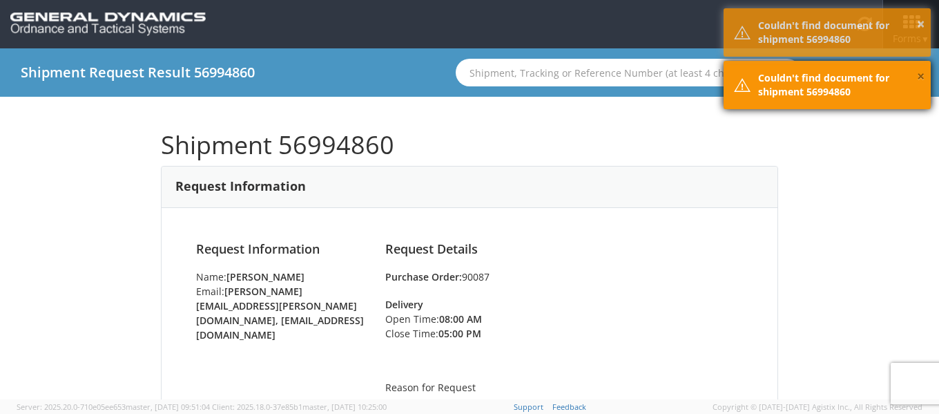
click at [920, 71] on button "×" at bounding box center [921, 77] width 8 height 20
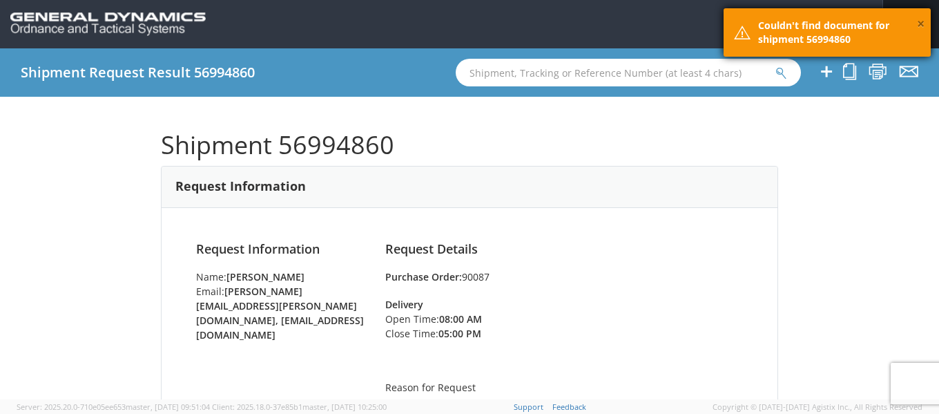
click at [917, 21] on button "×" at bounding box center [921, 25] width 8 height 20
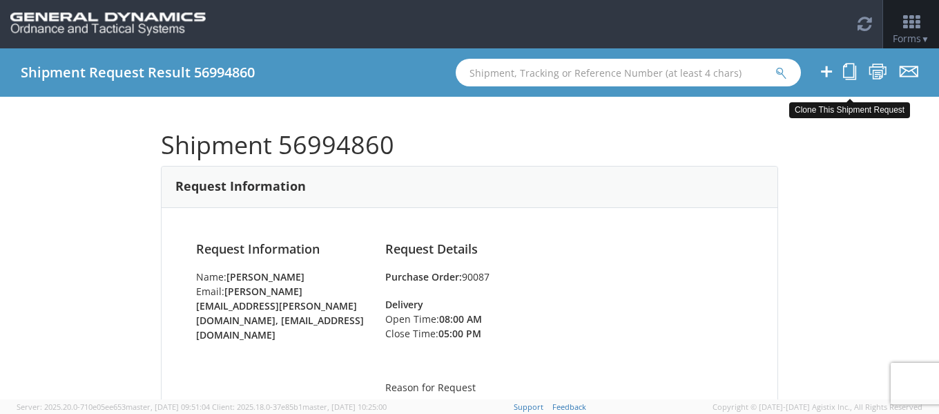
click at [849, 67] on icon at bounding box center [849, 71] width 13 height 17
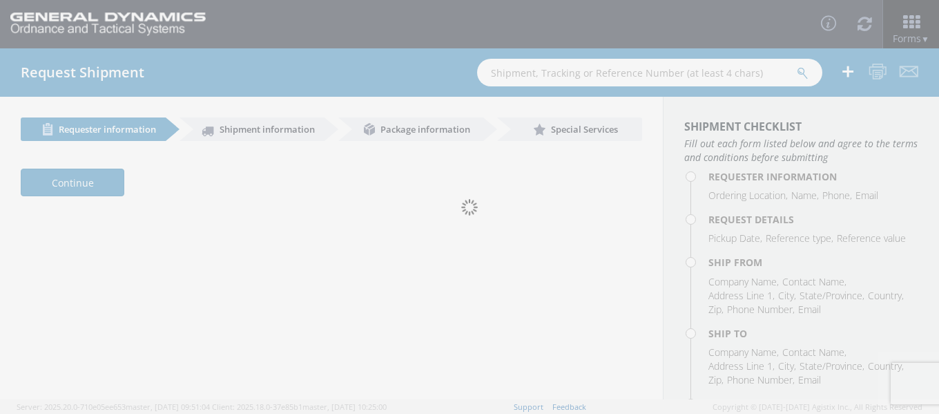
select select "313"
type input "[PERSON_NAME]"
type input "7272694570"
type input "[PERSON_NAME][EMAIL_ADDRESS][PERSON_NAME][DOMAIN_NAME], [EMAIL_ADDRESS][DOMAIN_…"
type input "[DATE]"
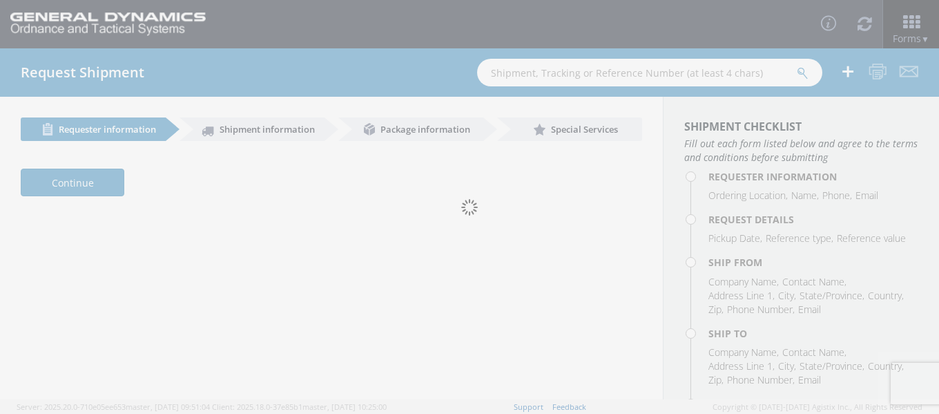
type input "[DATE]"
type input "3:00 PM"
type input "90087"
type textarea "PO 90087"
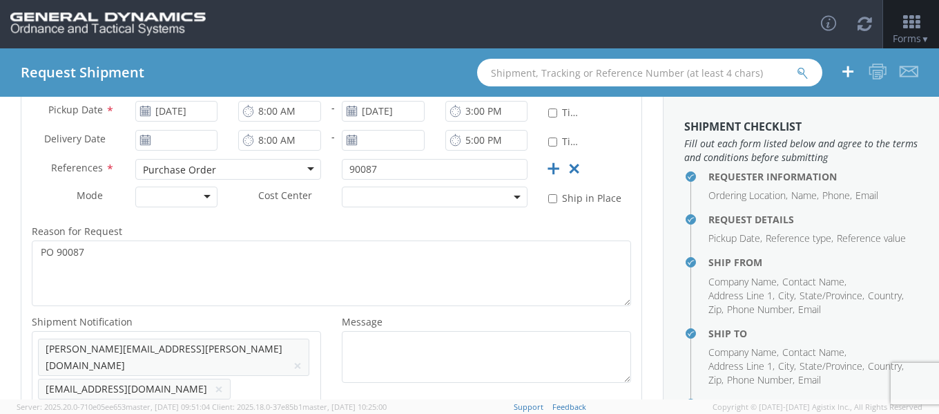
scroll to position [190, 0]
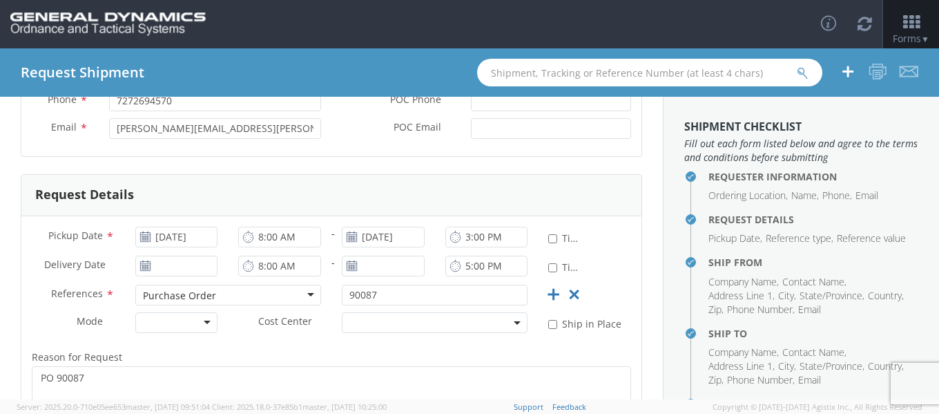
click at [709, 220] on h4 "Request Details" at bounding box center [814, 219] width 210 height 10
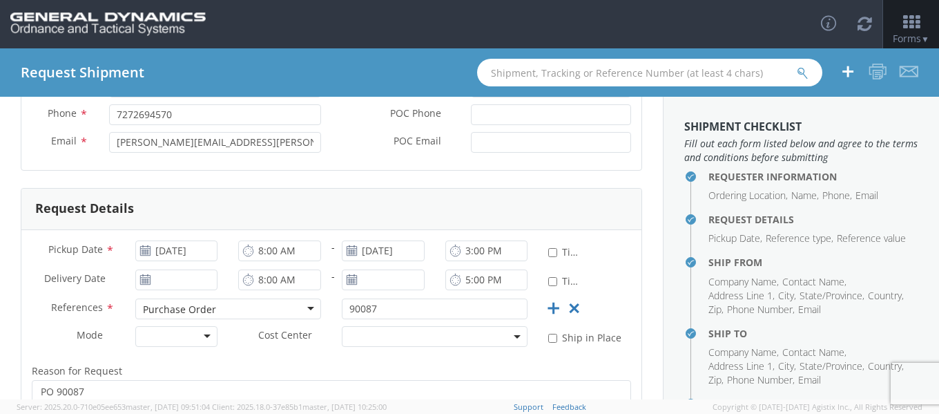
scroll to position [52, 0]
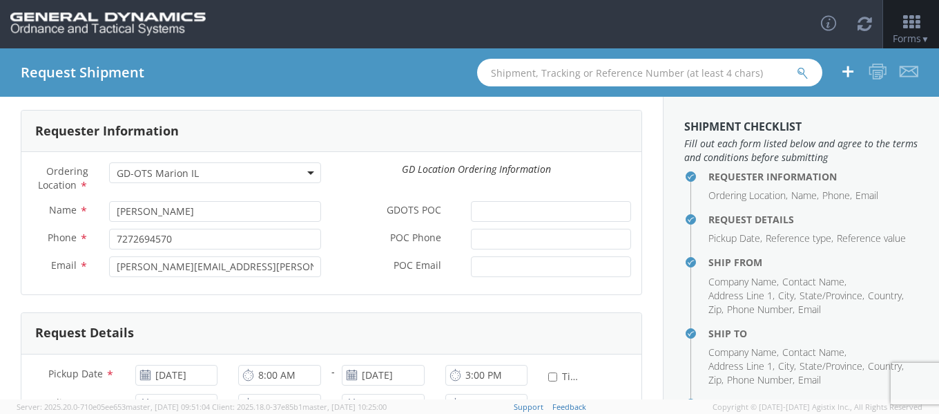
click at [697, 213] on ul "Requester Information Ordering Location Name Phone Email Request Details Pickup…" at bounding box center [802, 312] width 234 height 296
click at [709, 217] on h4 "Request Details" at bounding box center [814, 219] width 210 height 10
click at [709, 267] on h4 "Ship From" at bounding box center [814, 262] width 210 height 10
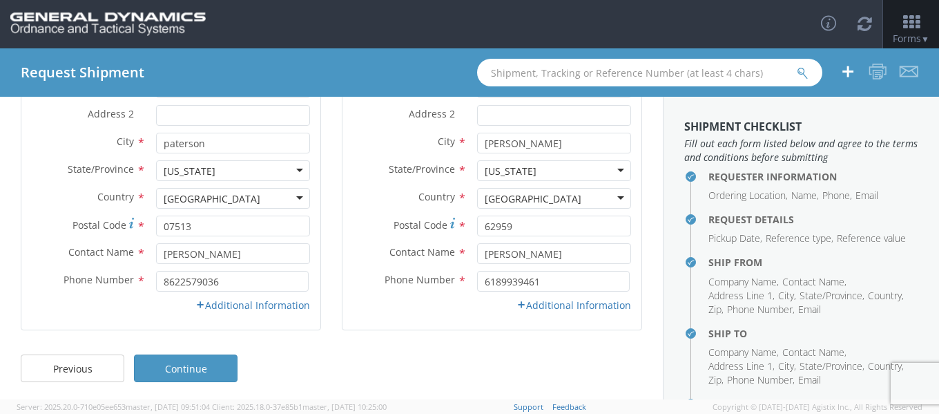
scroll to position [223, 0]
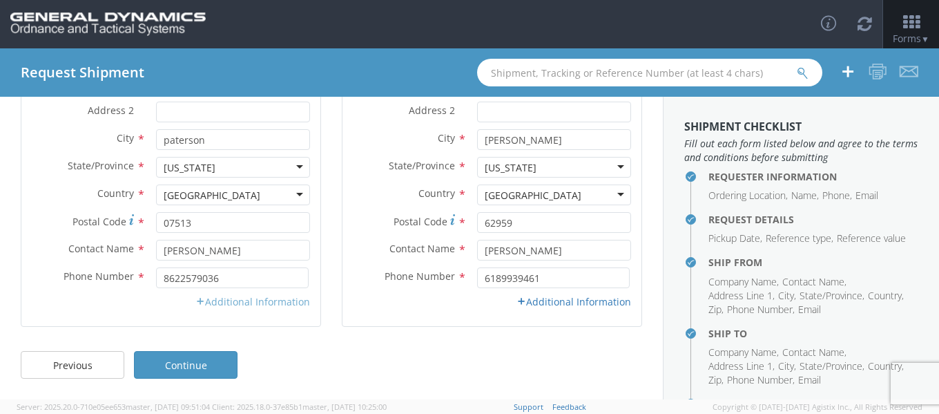
click at [274, 305] on link "Additional Information" at bounding box center [252, 301] width 115 height 13
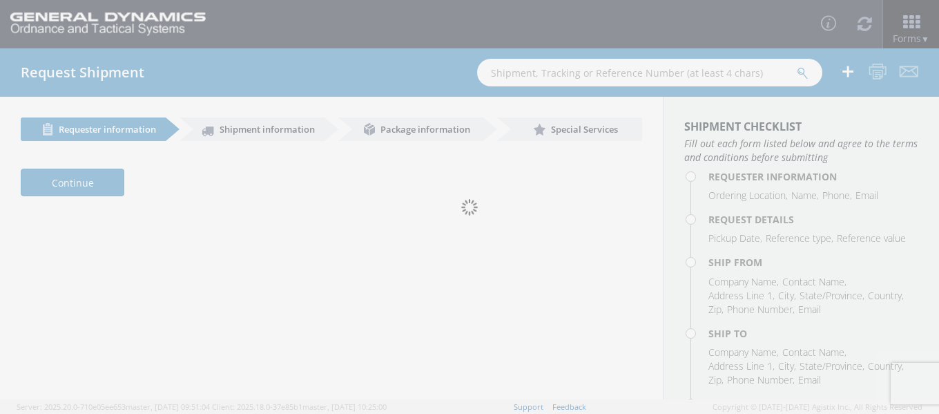
select select "313"
type input "[PERSON_NAME]"
type input "7272694570"
type input "[PERSON_NAME][EMAIL_ADDRESS][PERSON_NAME][DOMAIN_NAME], [EMAIL_ADDRESS][DOMAIN_…"
type input "[DATE]"
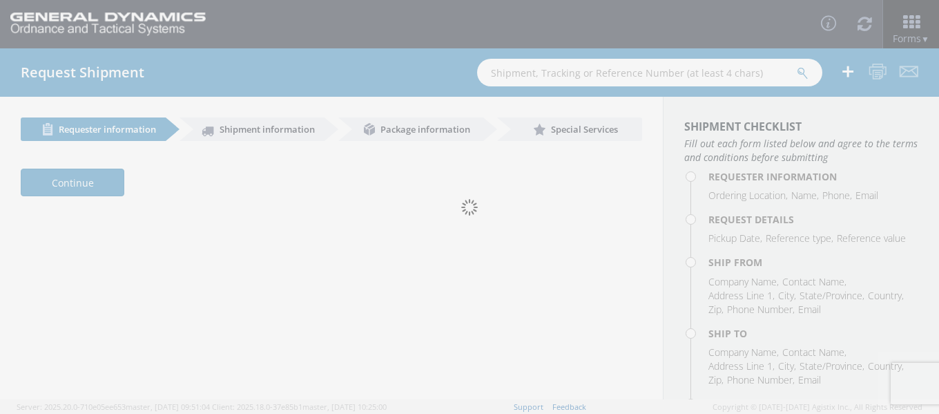
type input "[DATE]"
type input "3:00 PM"
type input "90087"
type textarea "PO 90087"
